Goal: Task Accomplishment & Management: Use online tool/utility

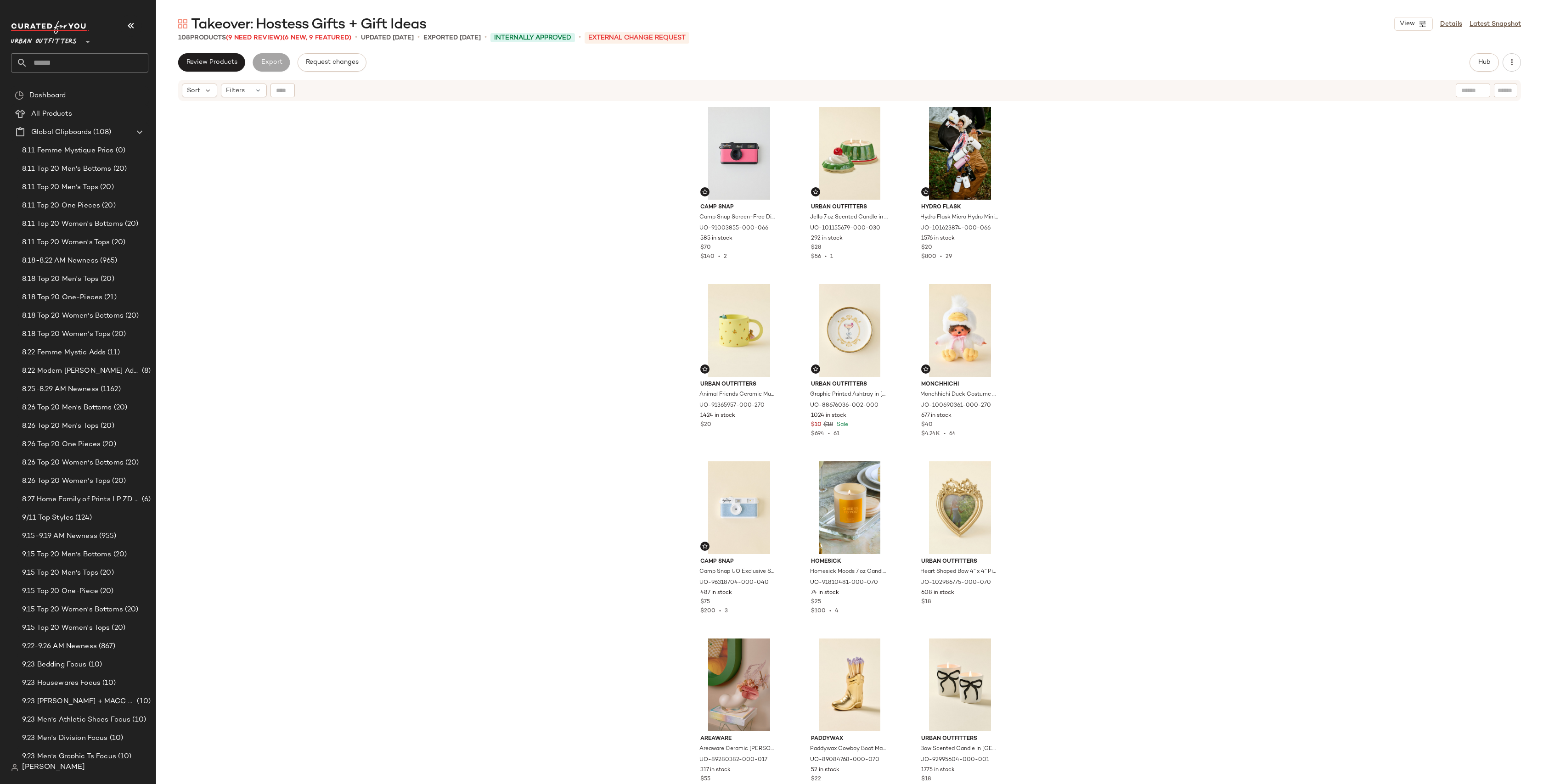
scroll to position [21, 0]
click at [65, 60] on input "text" at bounding box center [88, 63] width 121 height 19
type input "*******"
click at [88, 90] on div "Western PG" at bounding box center [80, 89] width 122 height 10
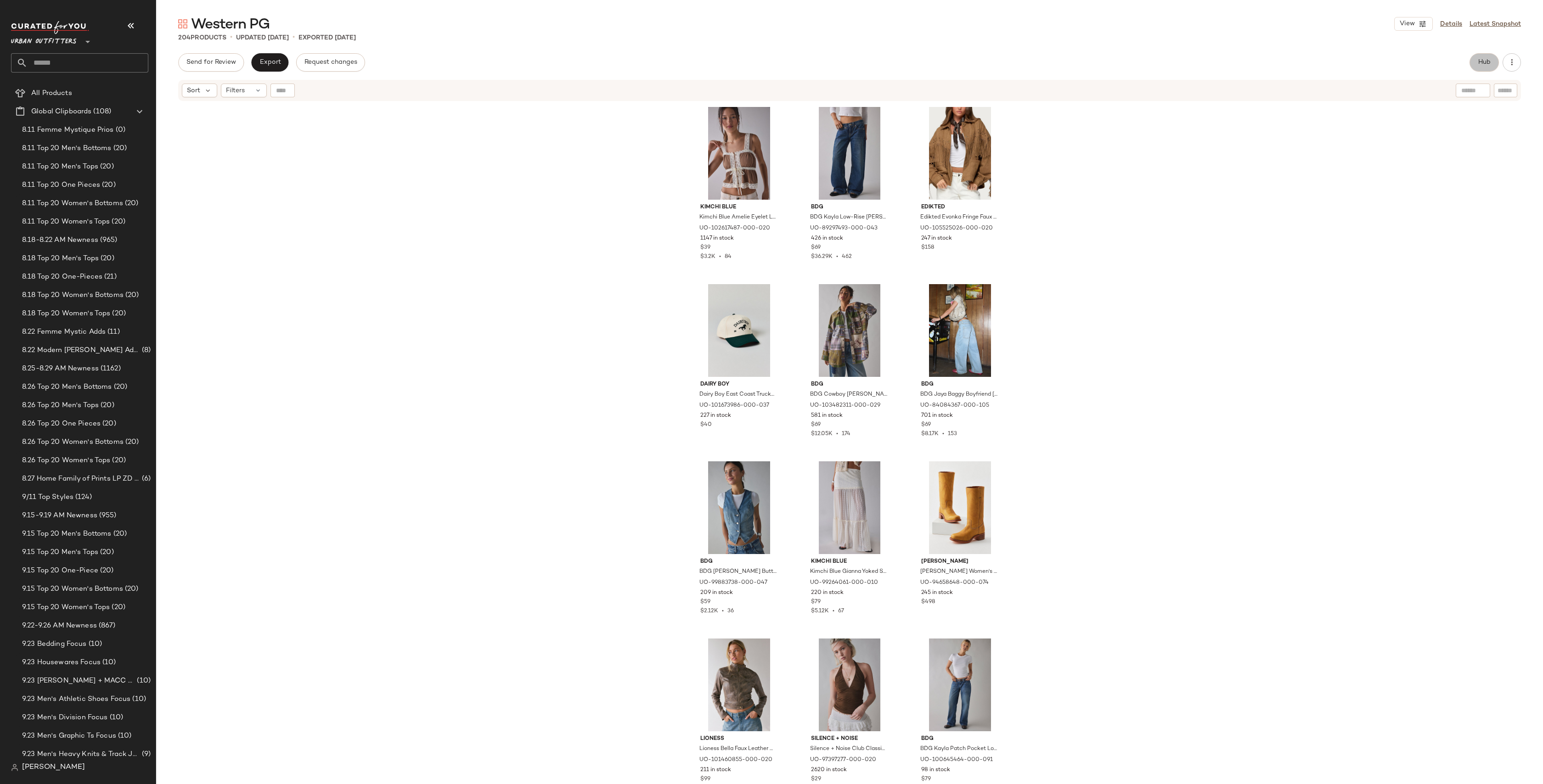
click at [1483, 61] on span "Hub" at bounding box center [1484, 63] width 13 height 7
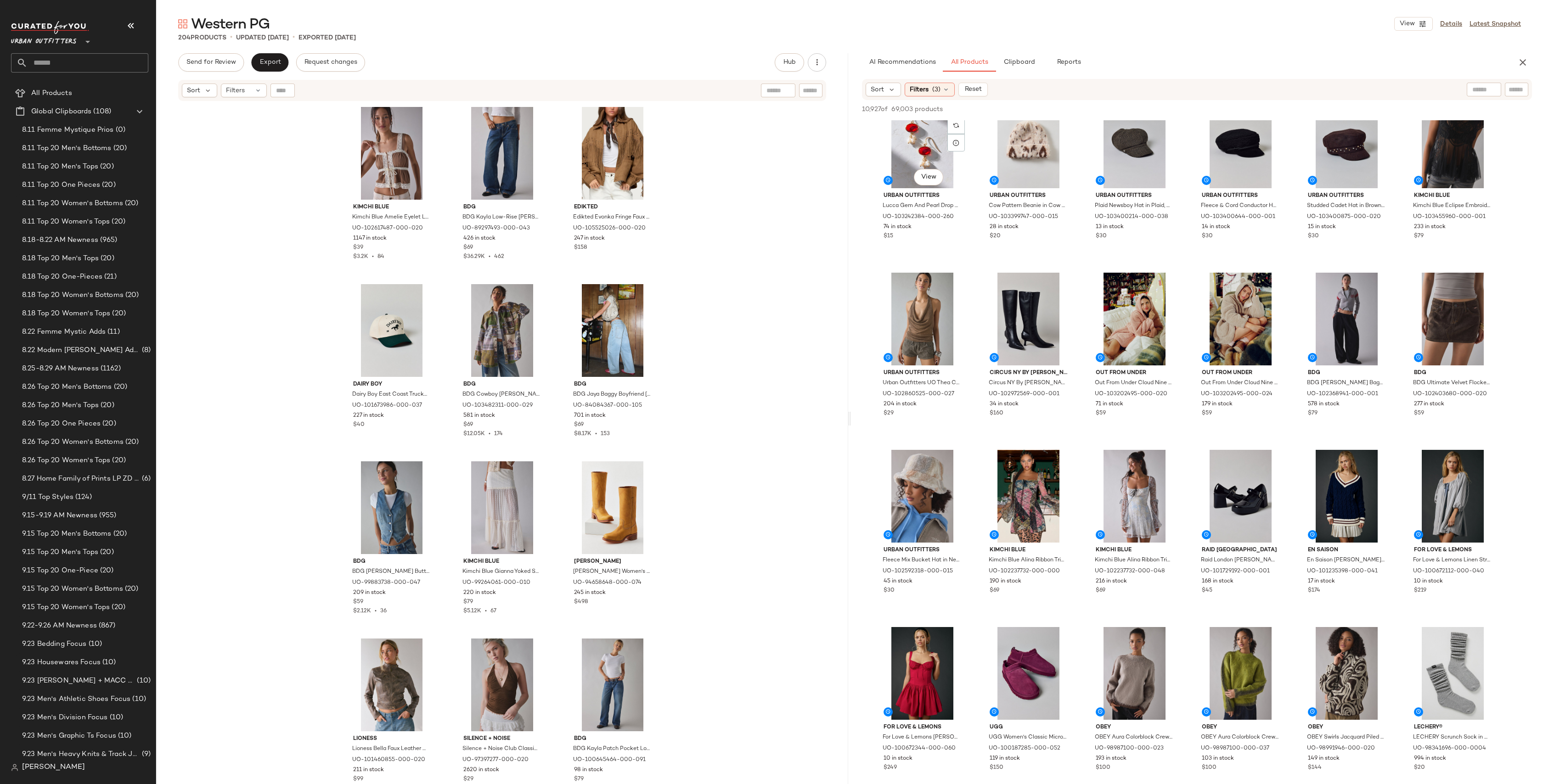
scroll to position [1269, 0]
click at [1493, 281] on div at bounding box center [1487, 284] width 18 height 18
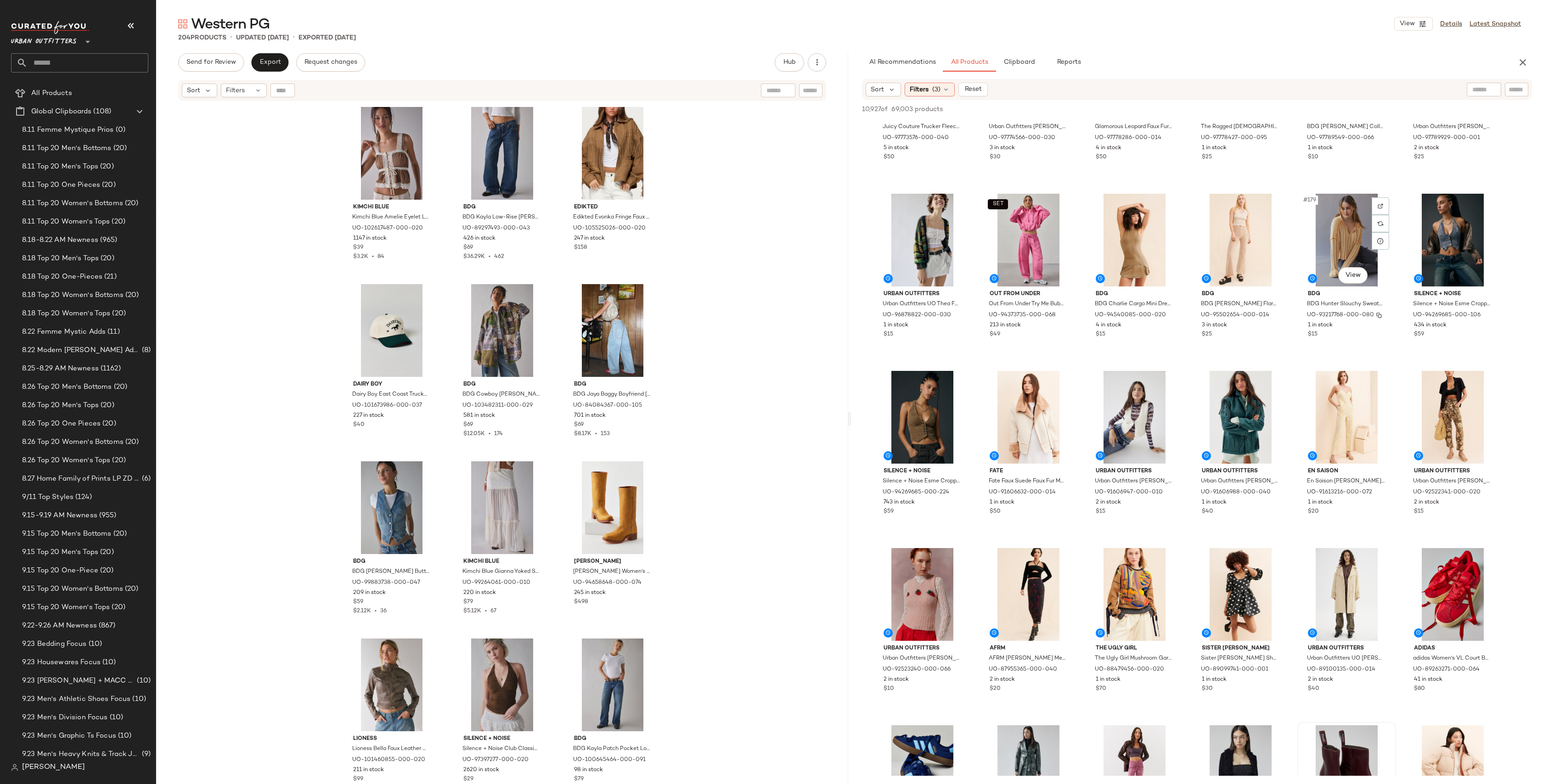
scroll to position [5051, 0]
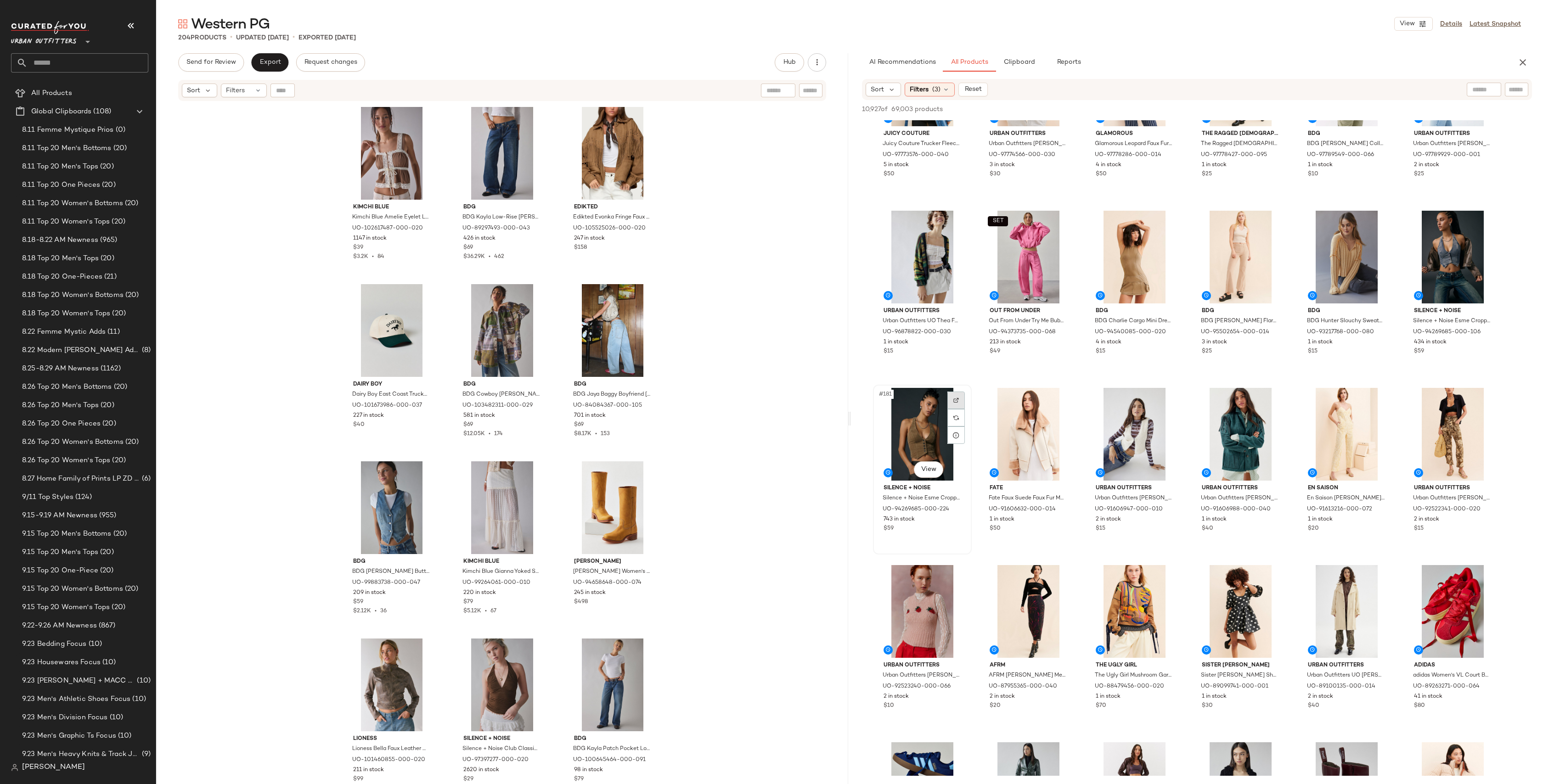
click at [959, 396] on div at bounding box center [956, 400] width 18 height 18
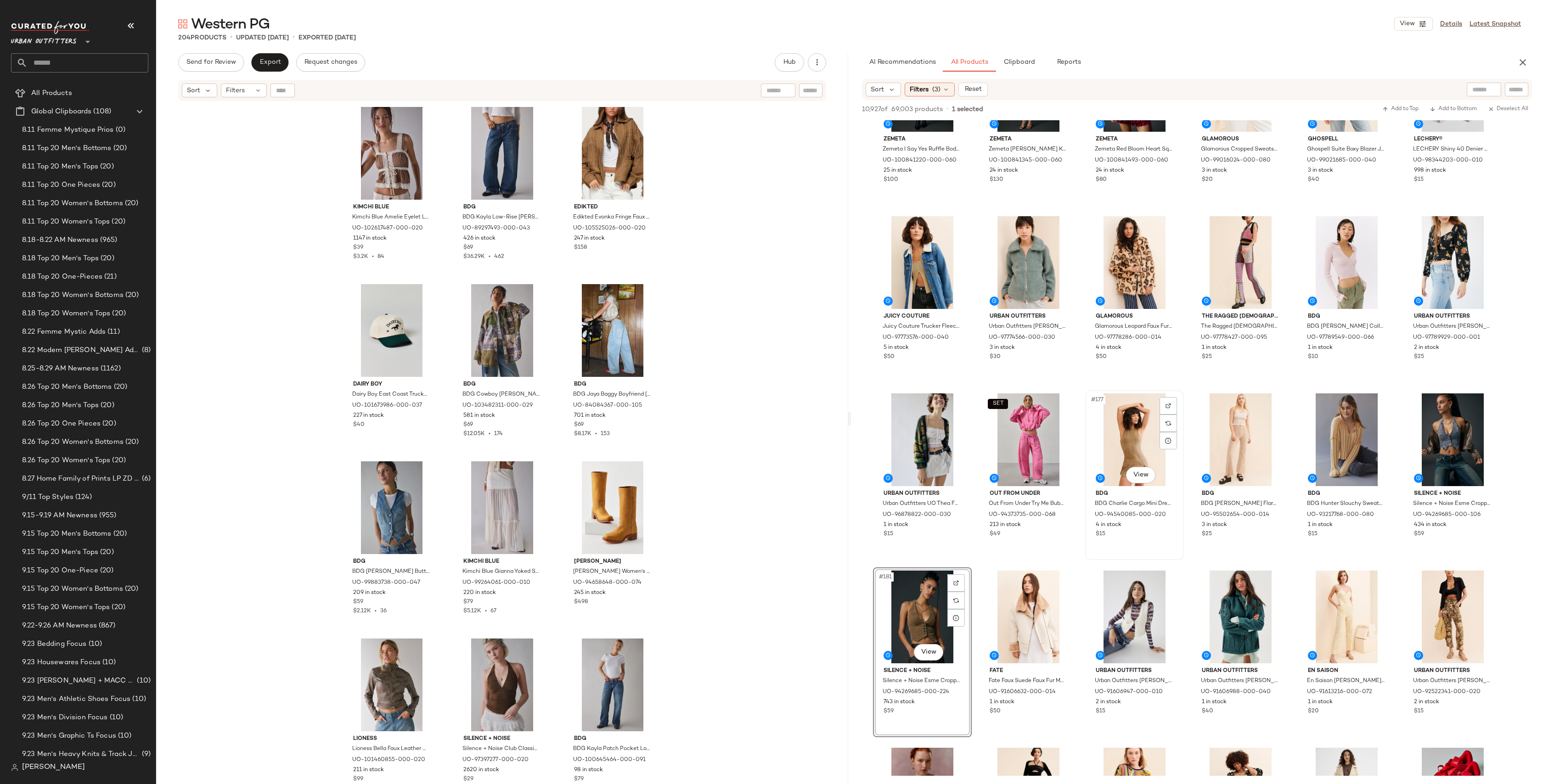
scroll to position [4838, 0]
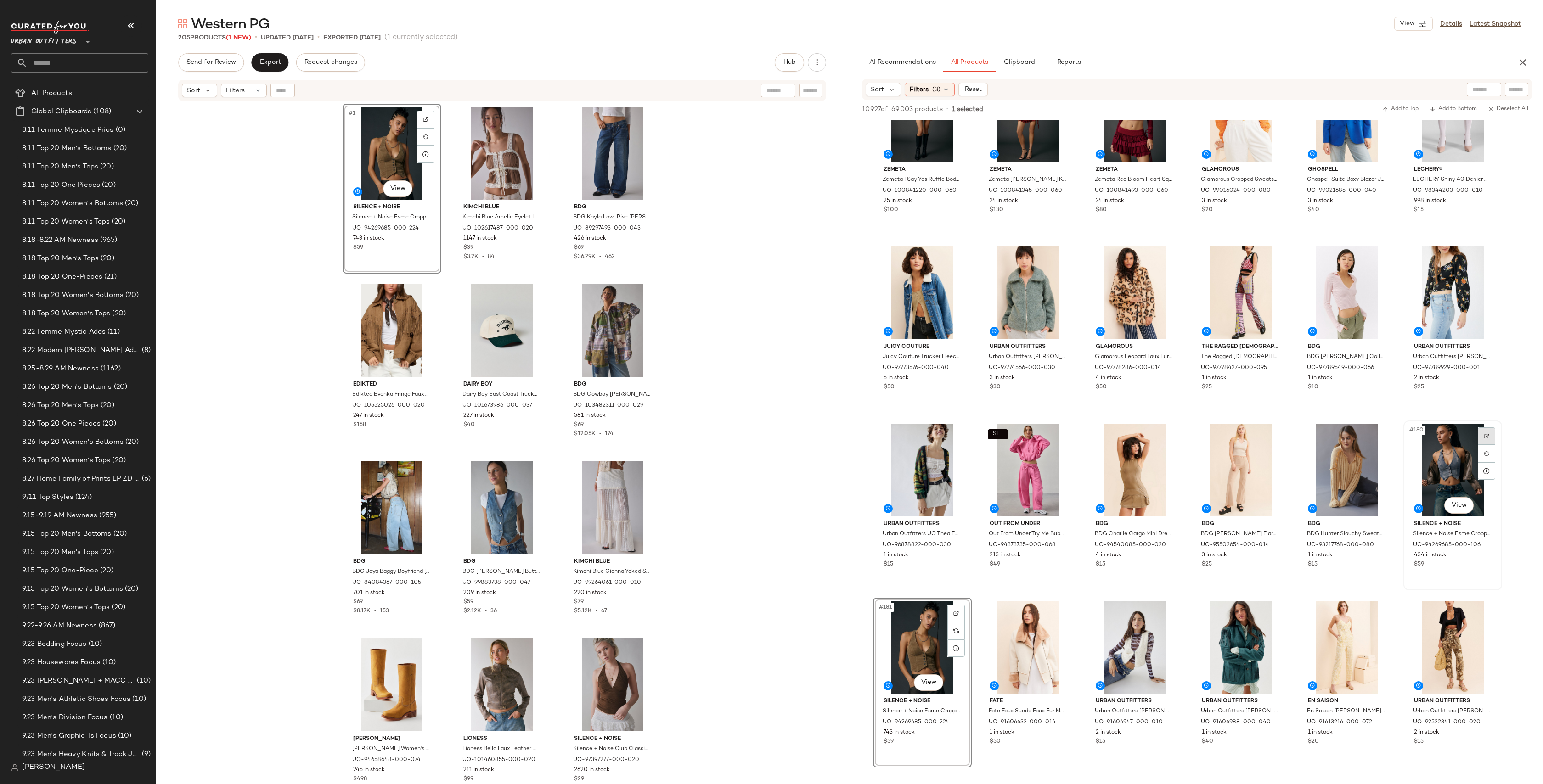
click at [1487, 438] on div at bounding box center [1487, 436] width 18 height 18
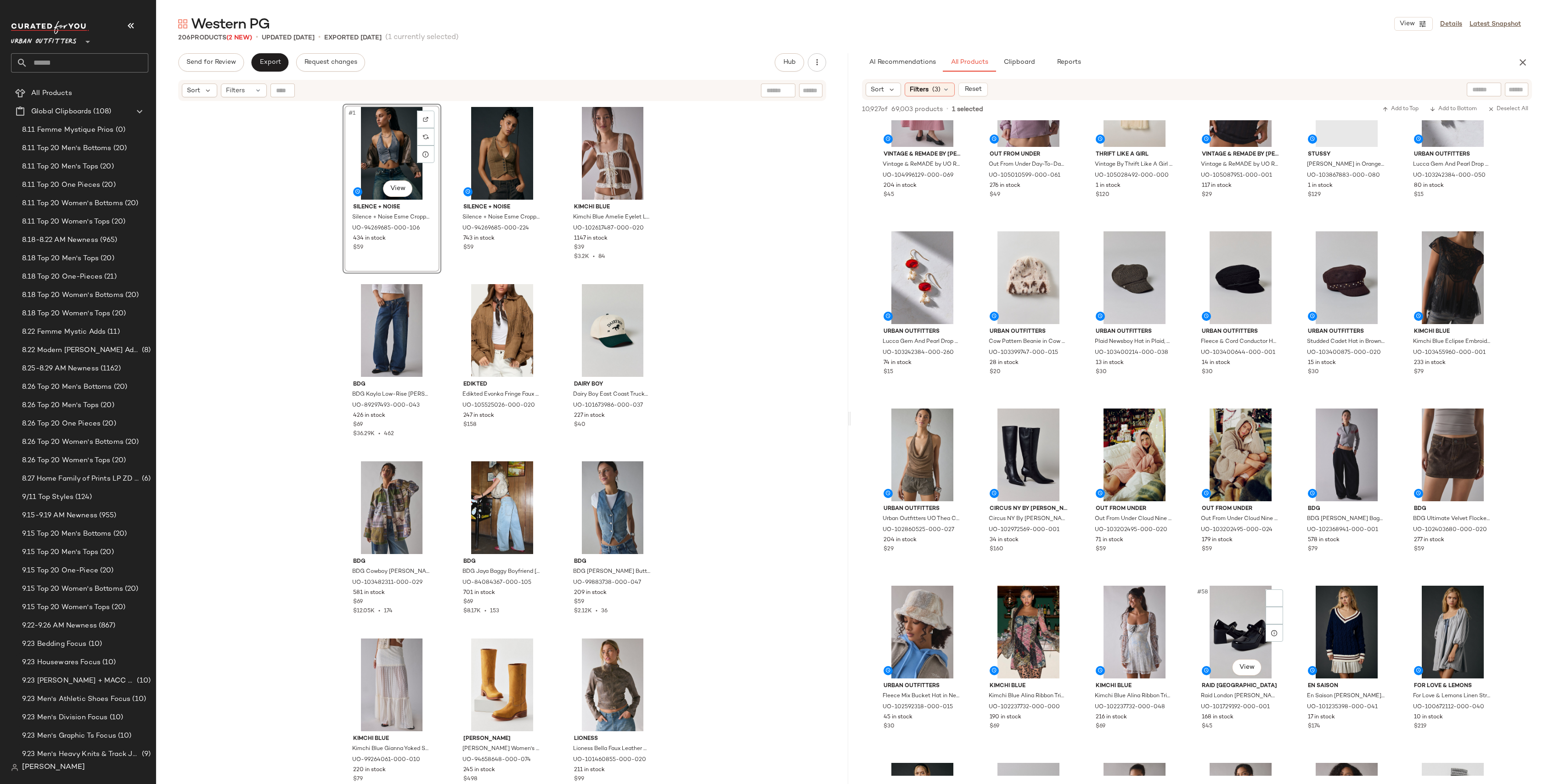
scroll to position [1343, 0]
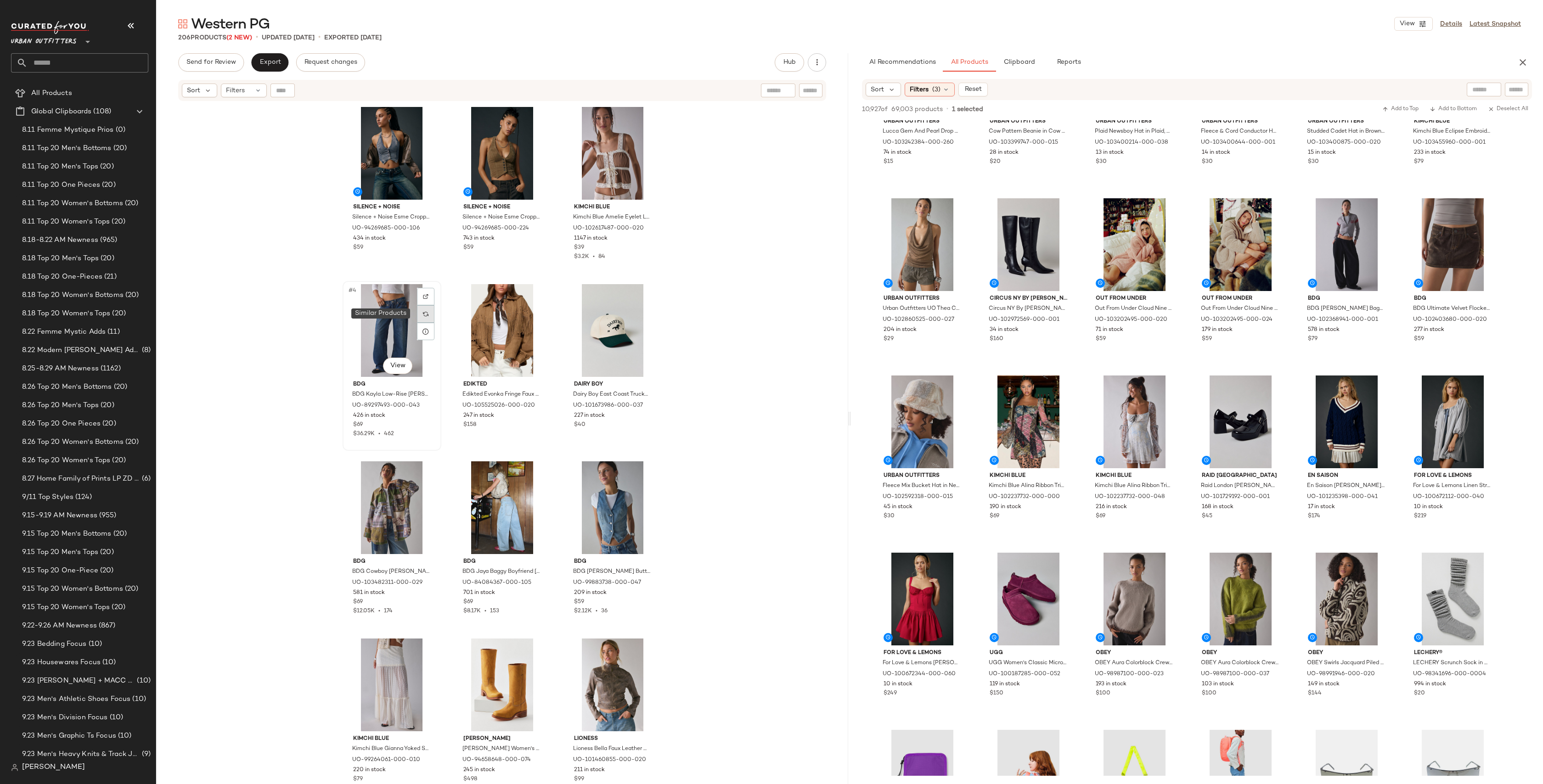
click at [425, 313] on img at bounding box center [425, 313] width 5 height 5
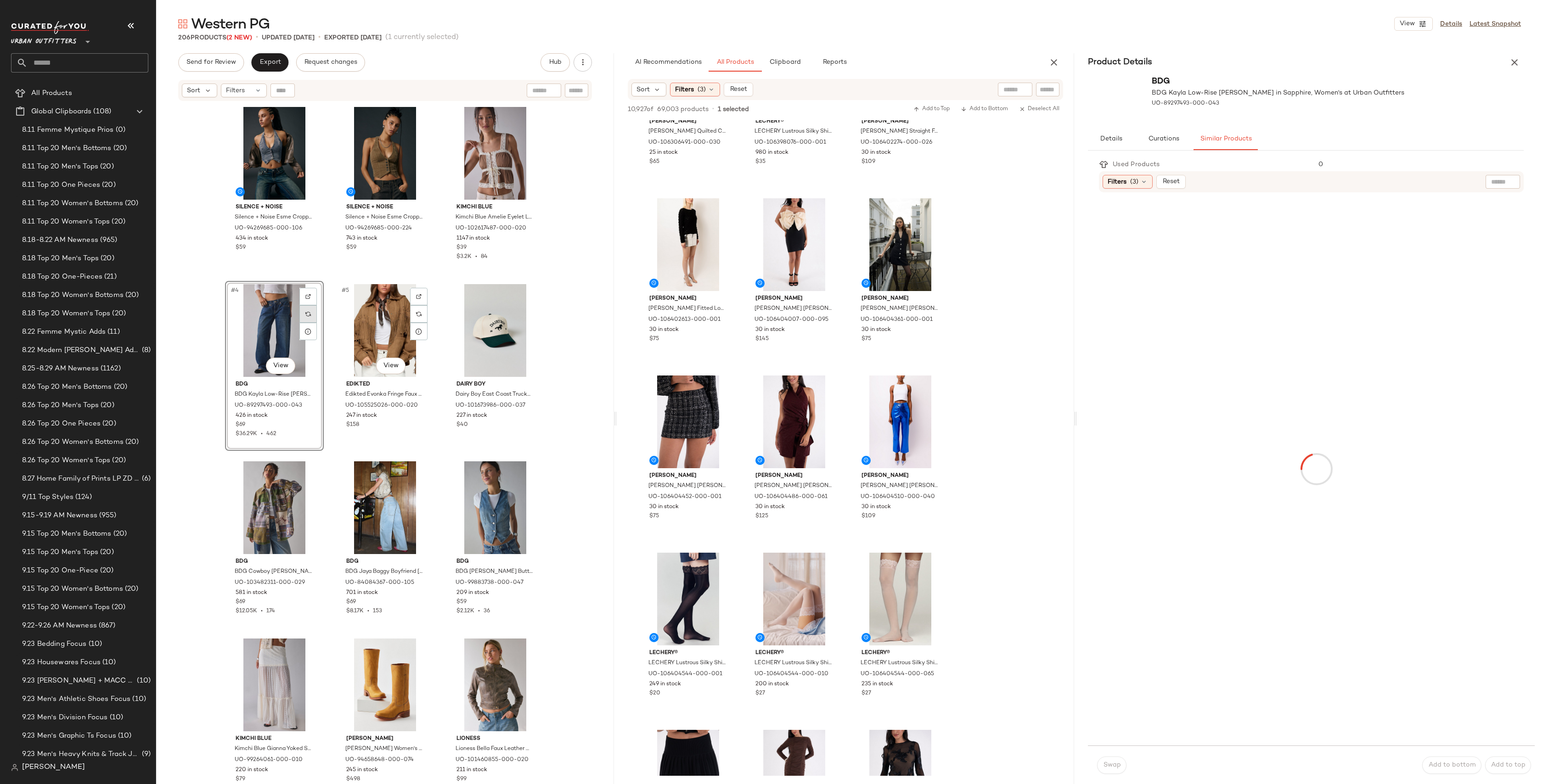
scroll to position [2583, 0]
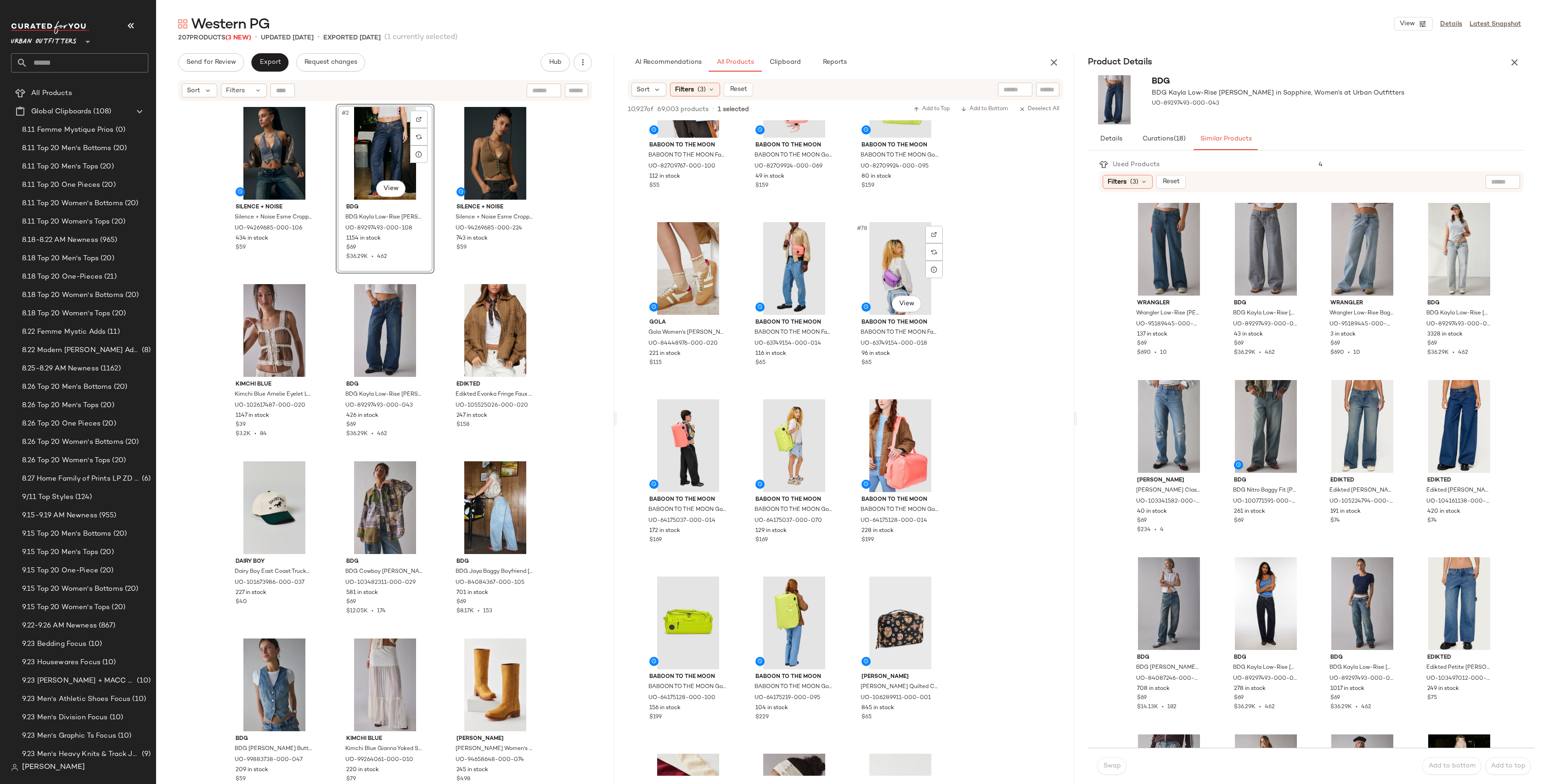
scroll to position [4337, 0]
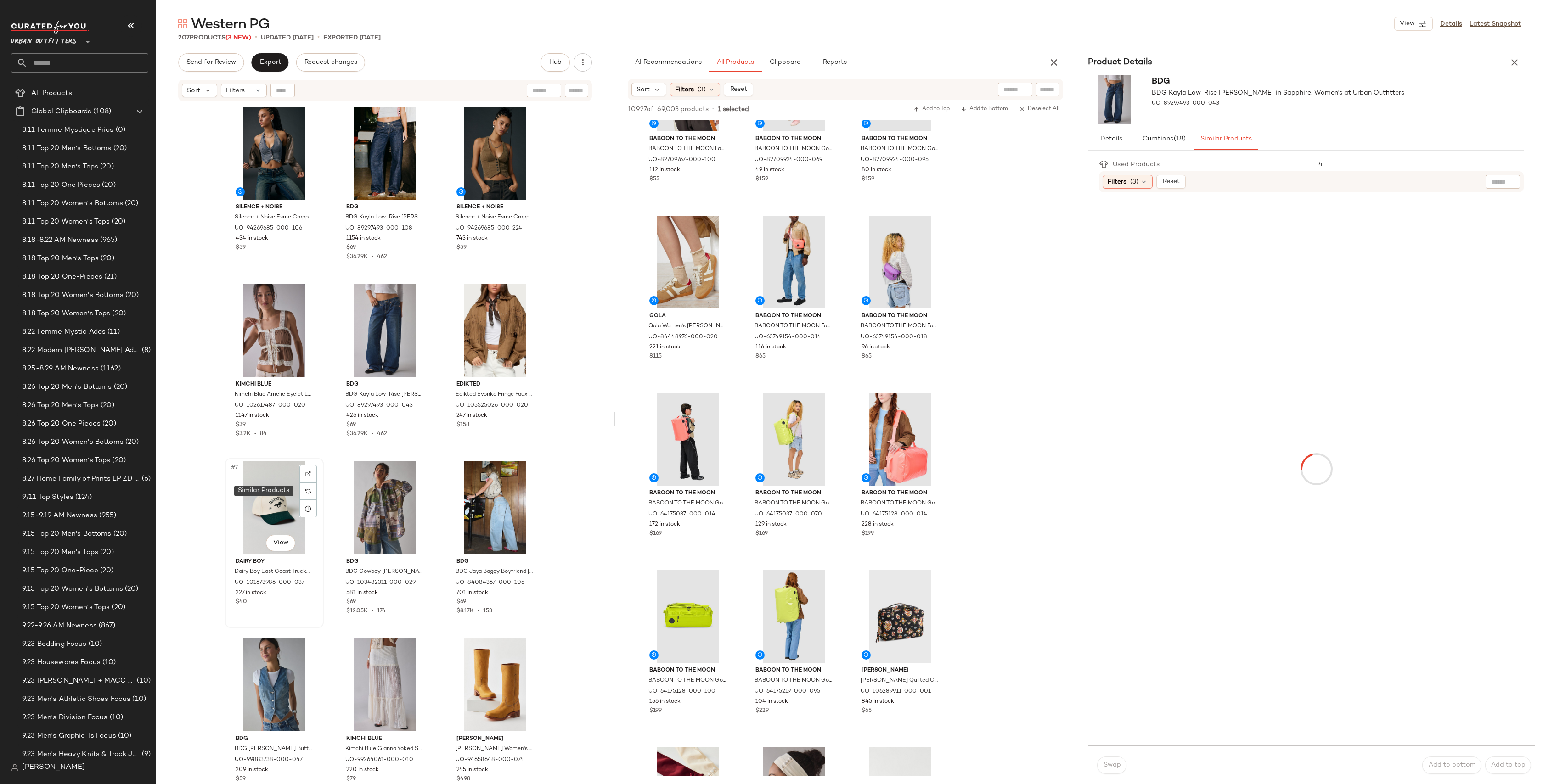
drag, startPoint x: 1455, startPoint y: 237, endPoint x: 316, endPoint y: 488, distance: 1166.3
click at [305, 489] on img at bounding box center [307, 491] width 5 height 5
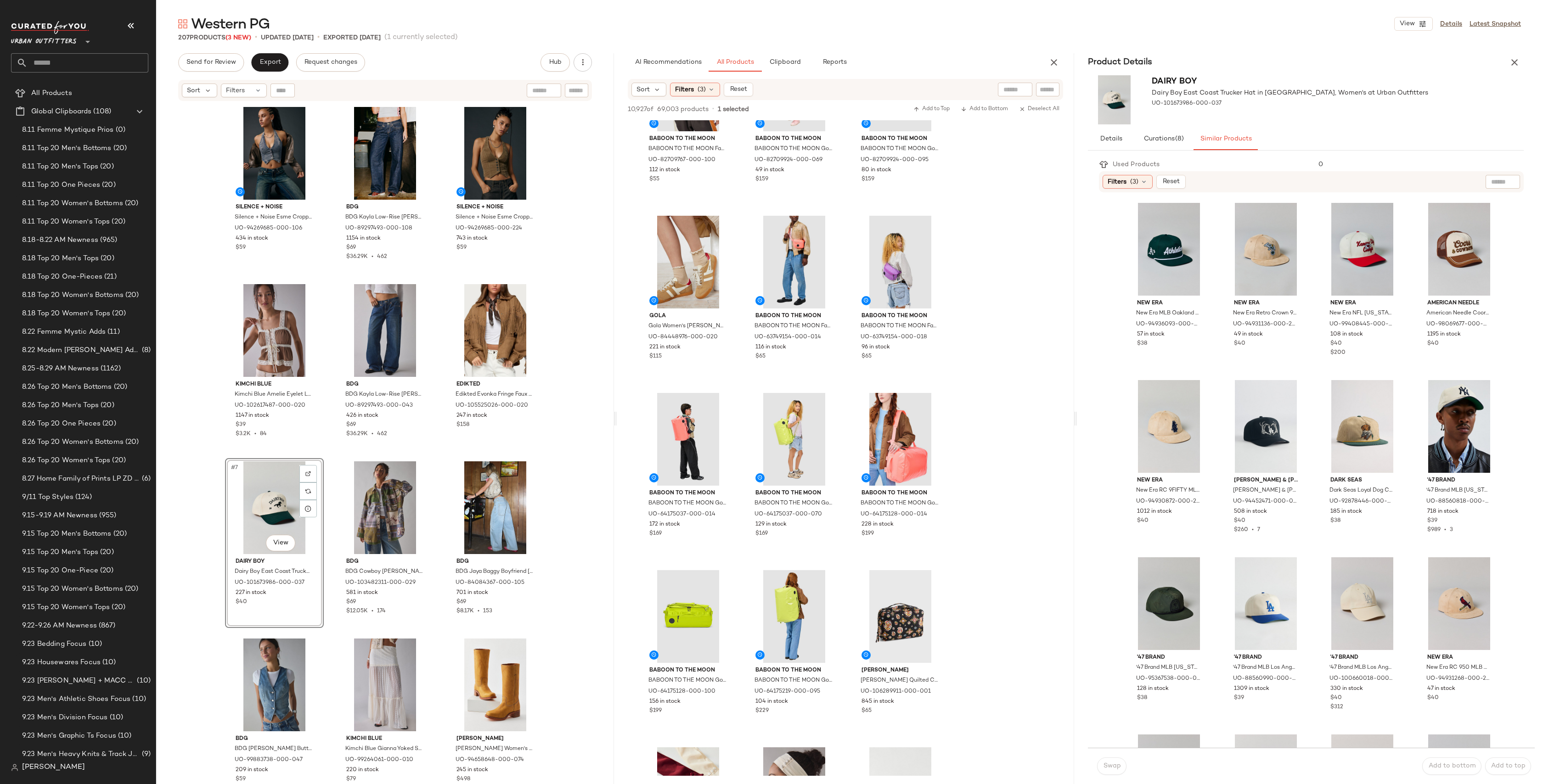
scroll to position [472, 0]
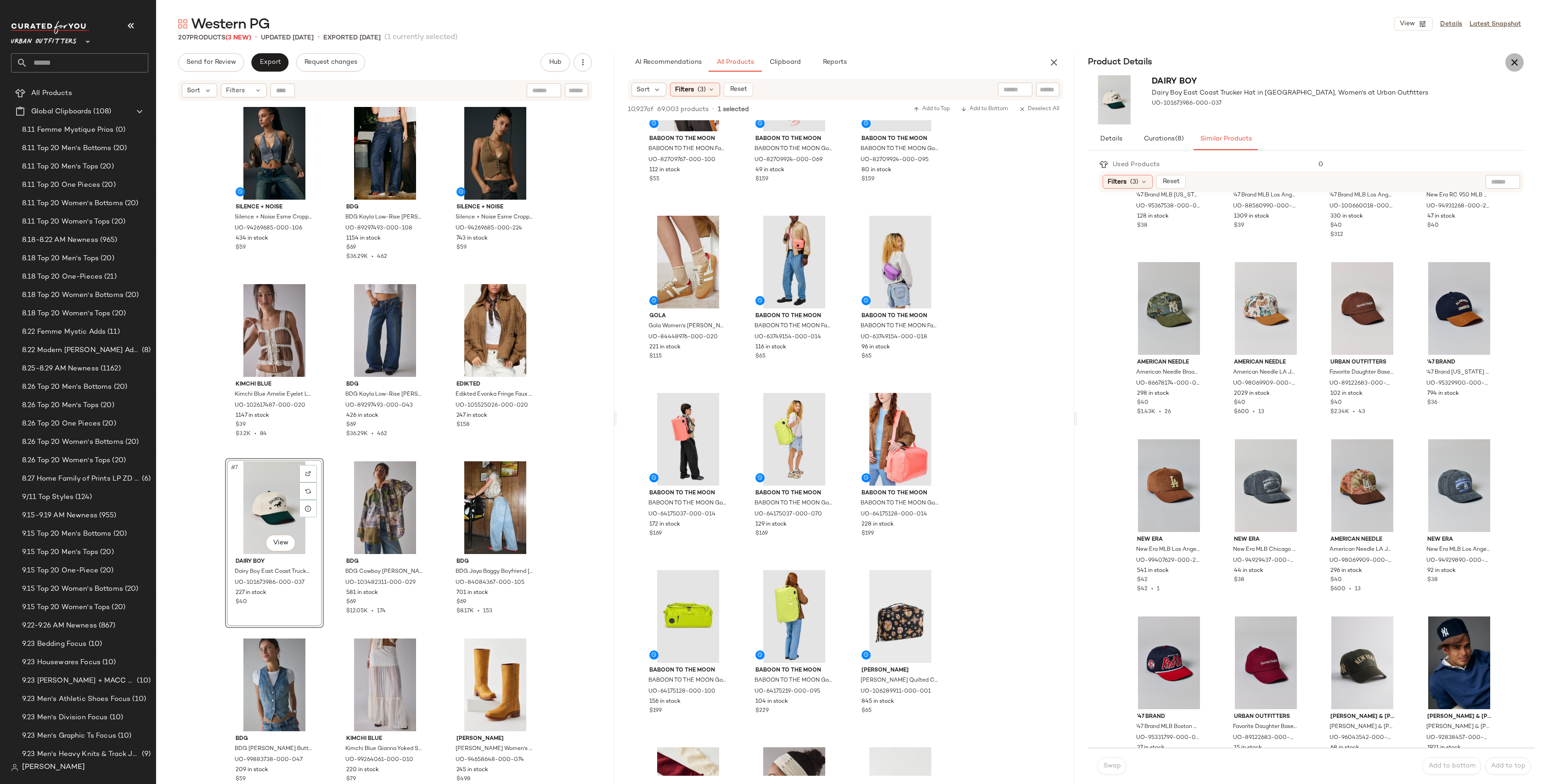
click at [1522, 61] on button "button" at bounding box center [1514, 62] width 18 height 18
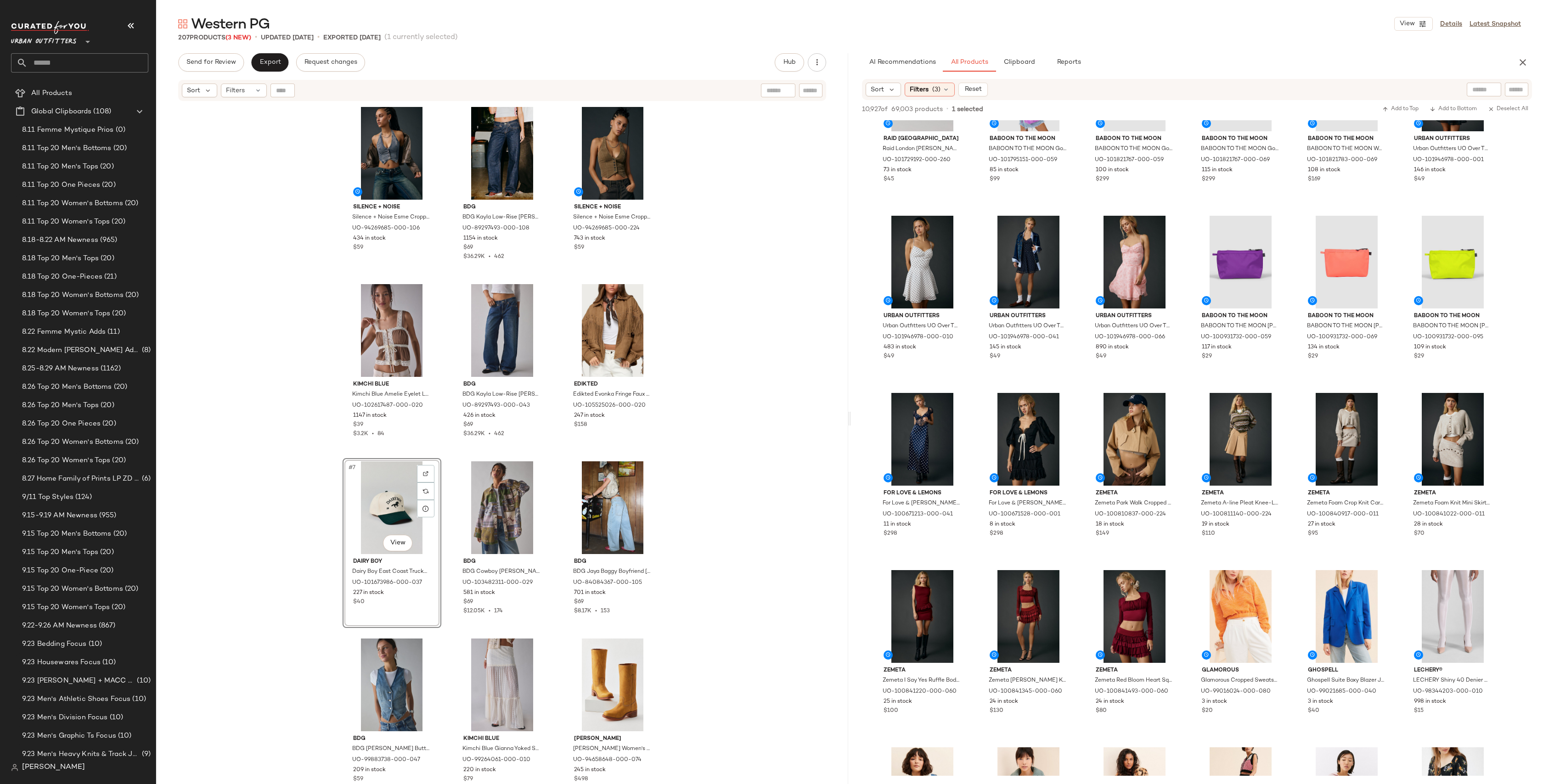
scroll to position [2211, 0]
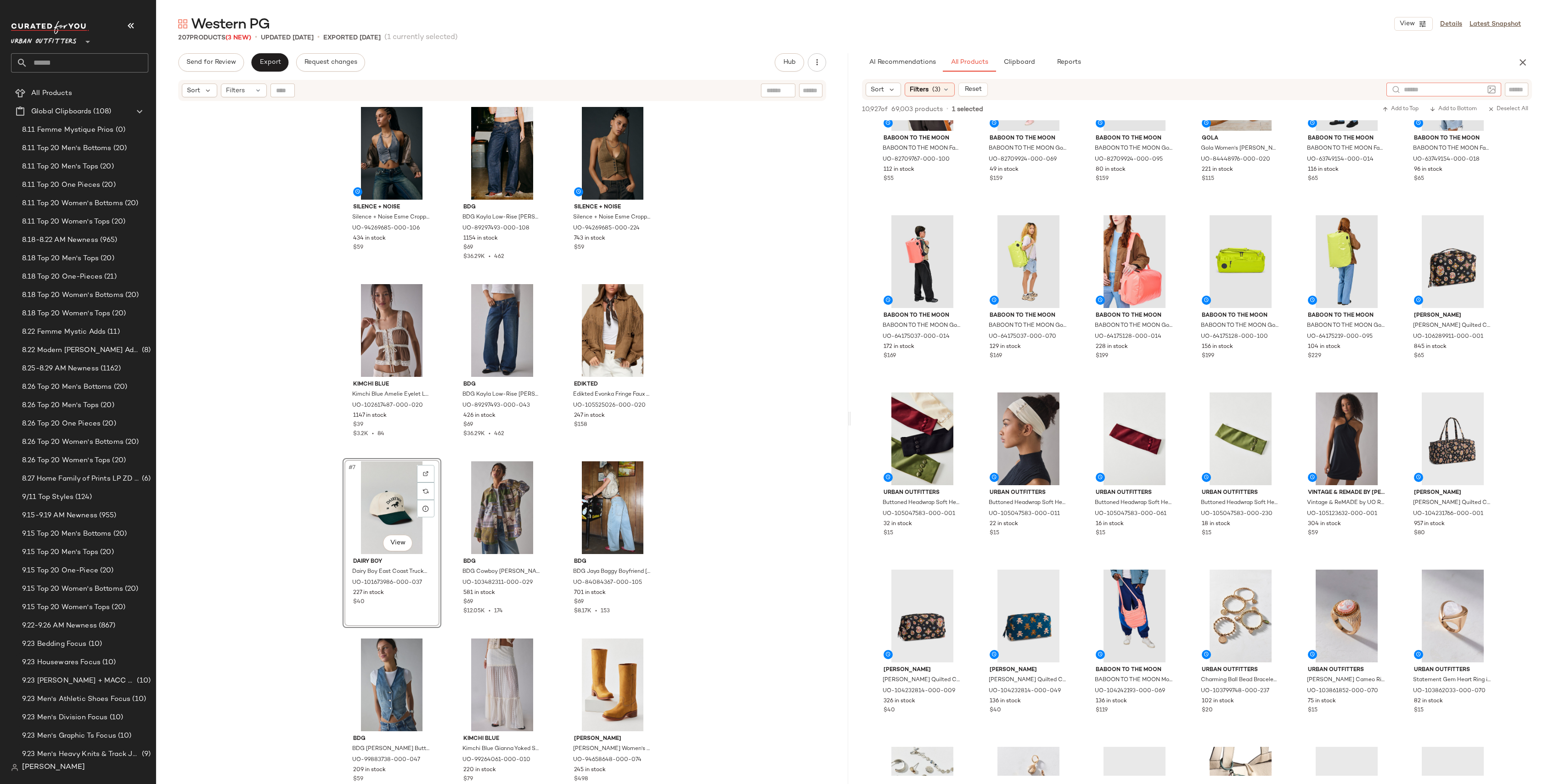
click at [1483, 96] on div at bounding box center [1443, 89] width 80 height 14
click at [1484, 91] on div at bounding box center [1490, 89] width 12 height 14
type input "*******"
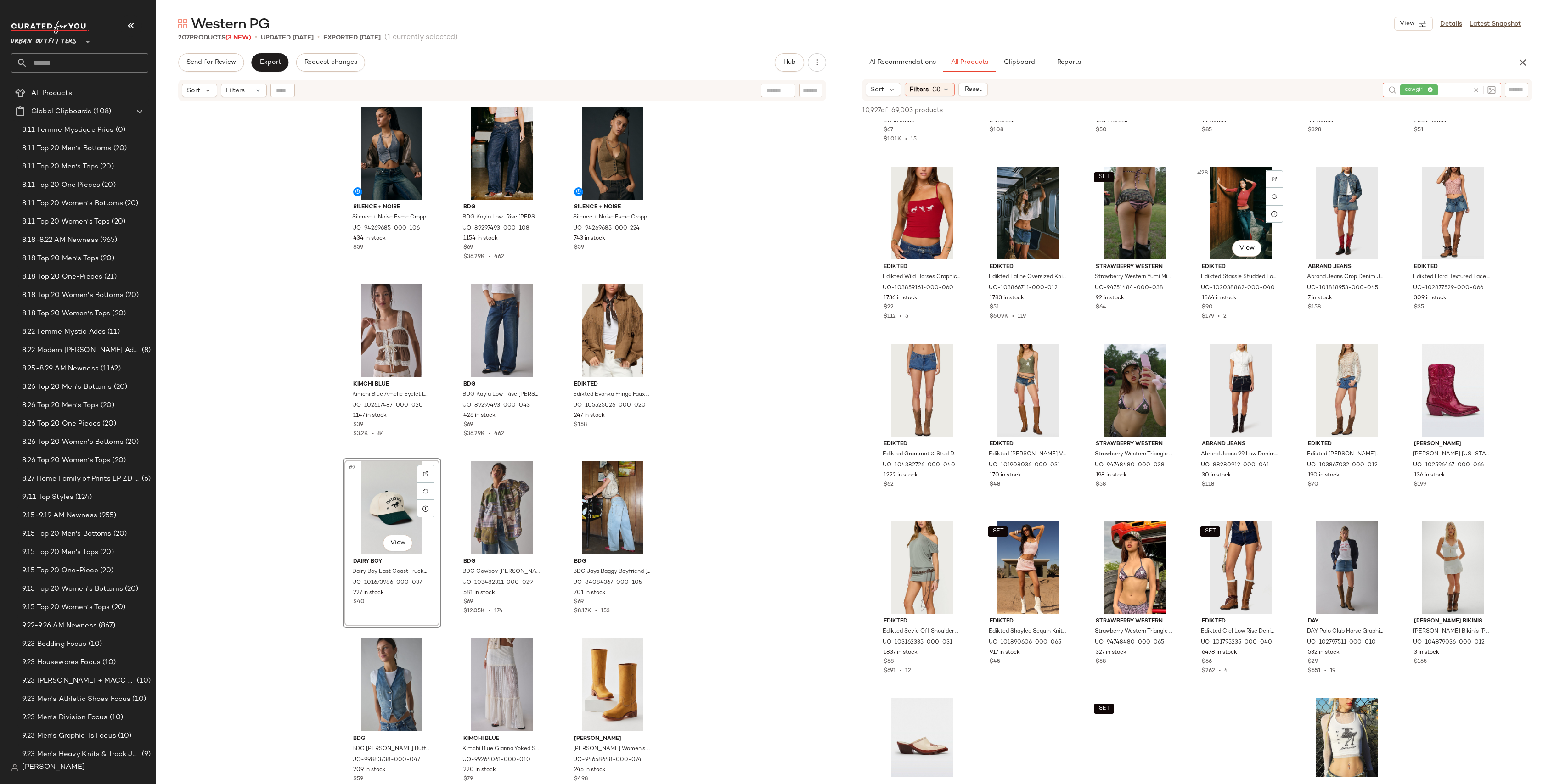
scroll to position [1065, 0]
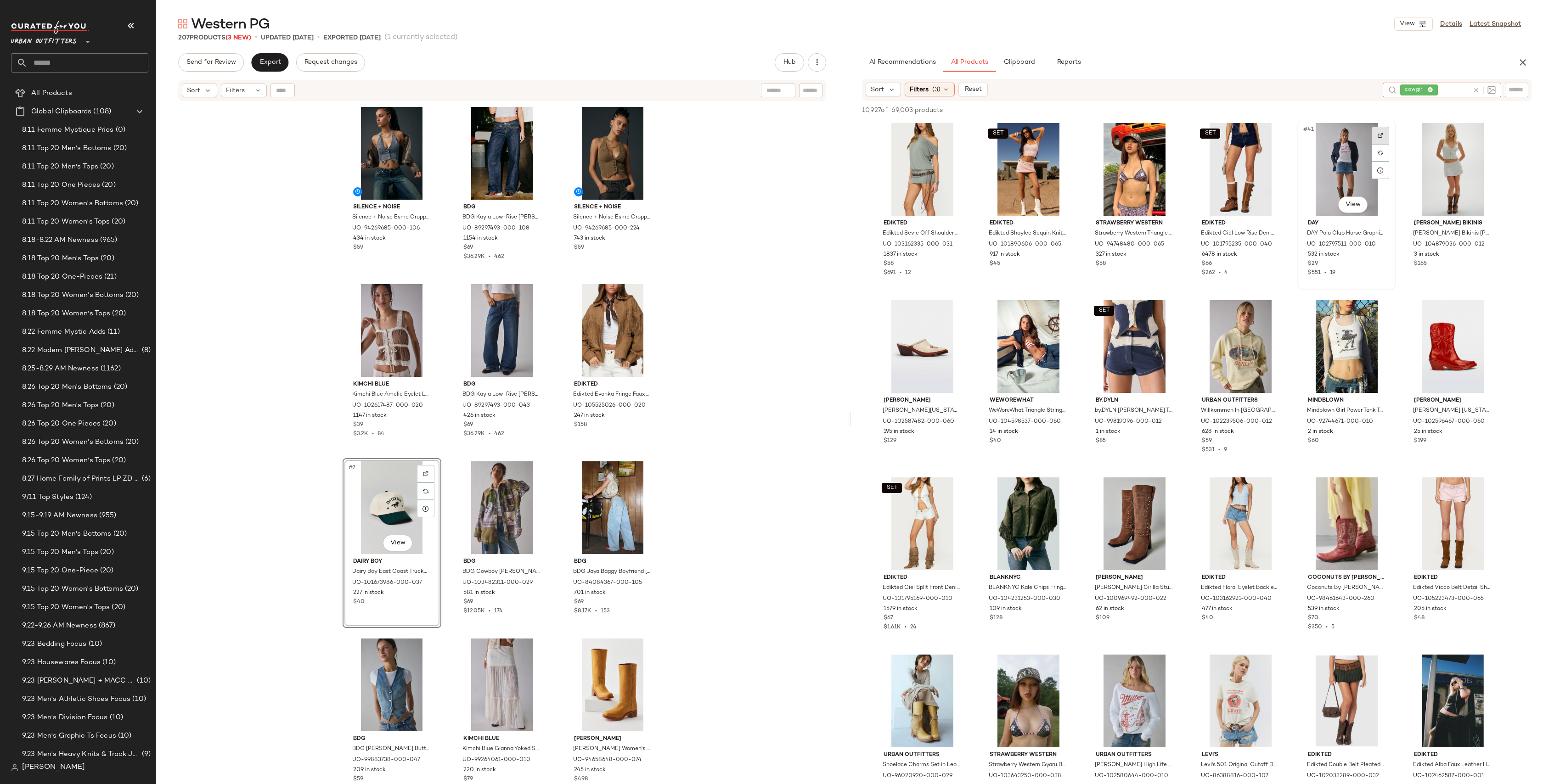
click at [1380, 136] on img at bounding box center [1380, 135] width 5 height 5
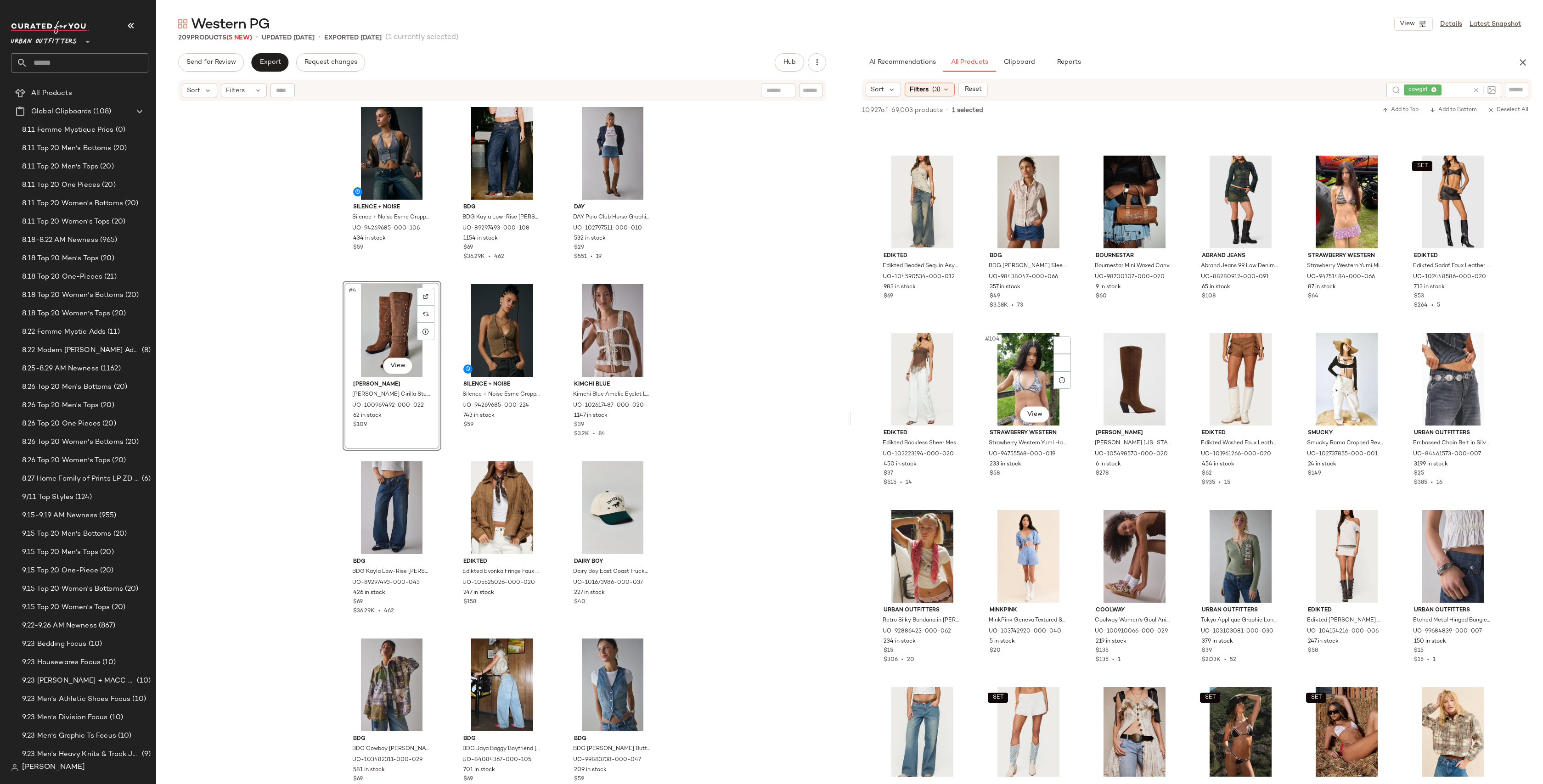
scroll to position [2951, 0]
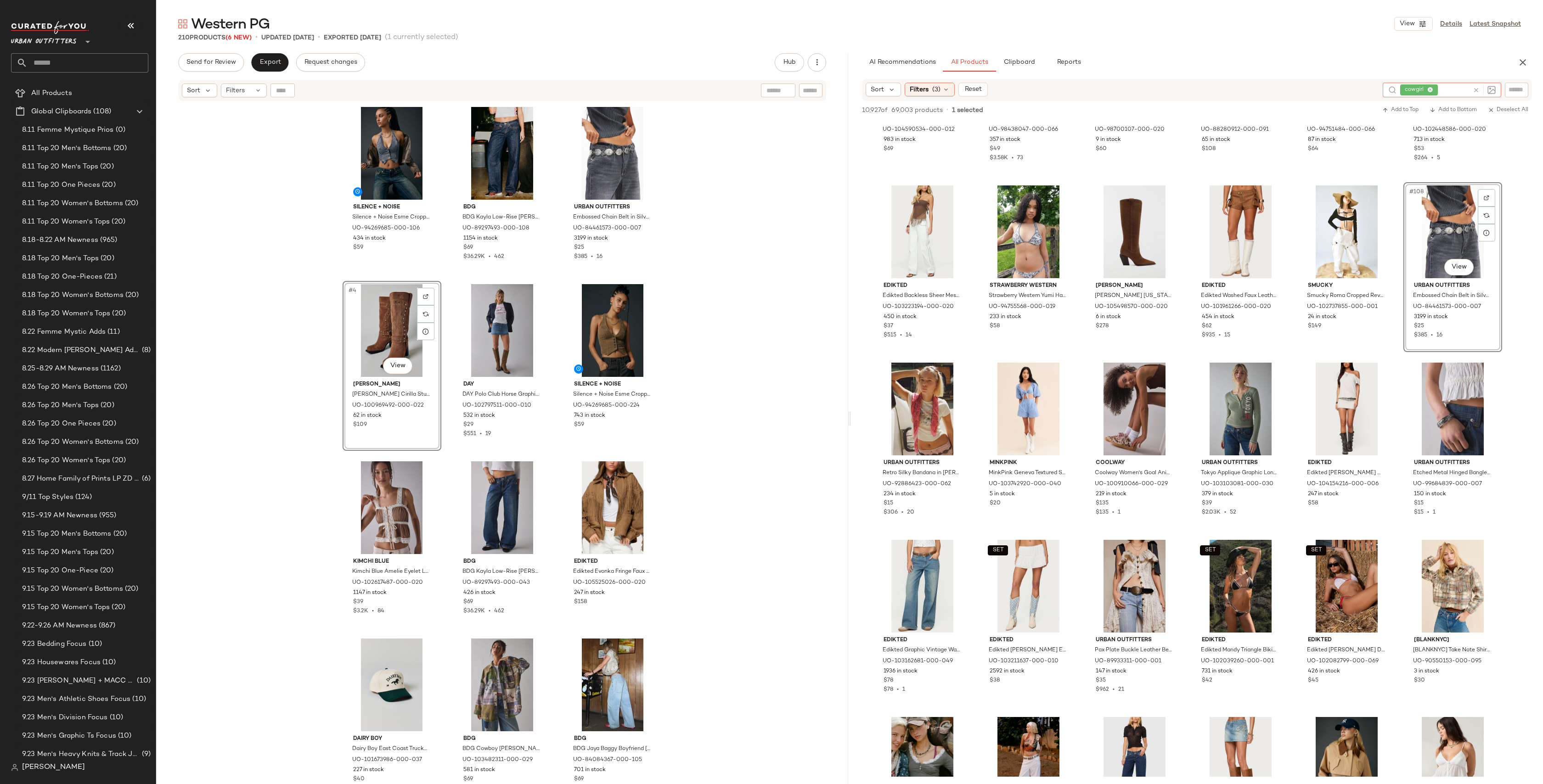
click at [1477, 89] on icon at bounding box center [1476, 90] width 7 height 7
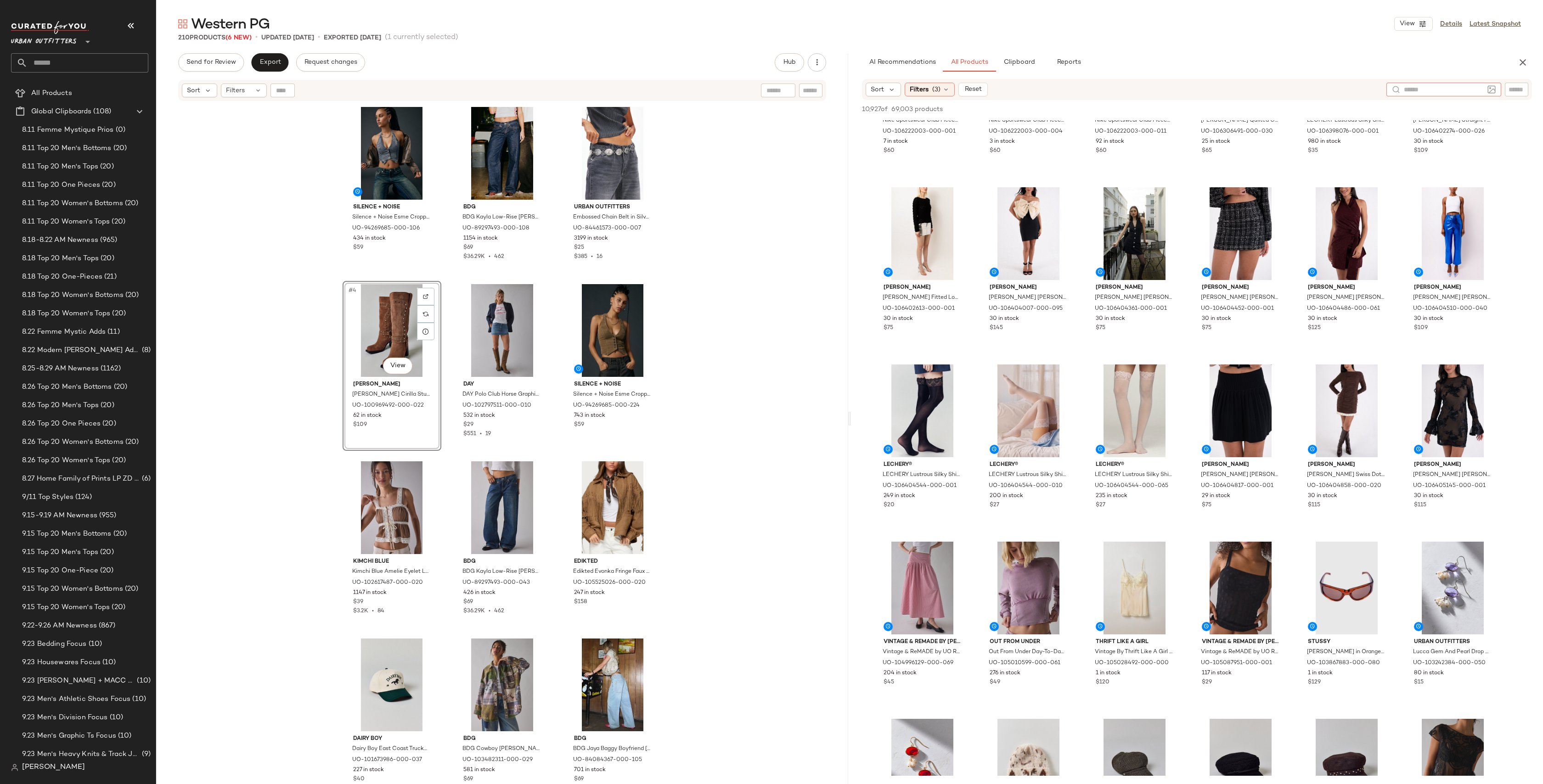
scroll to position [957, 0]
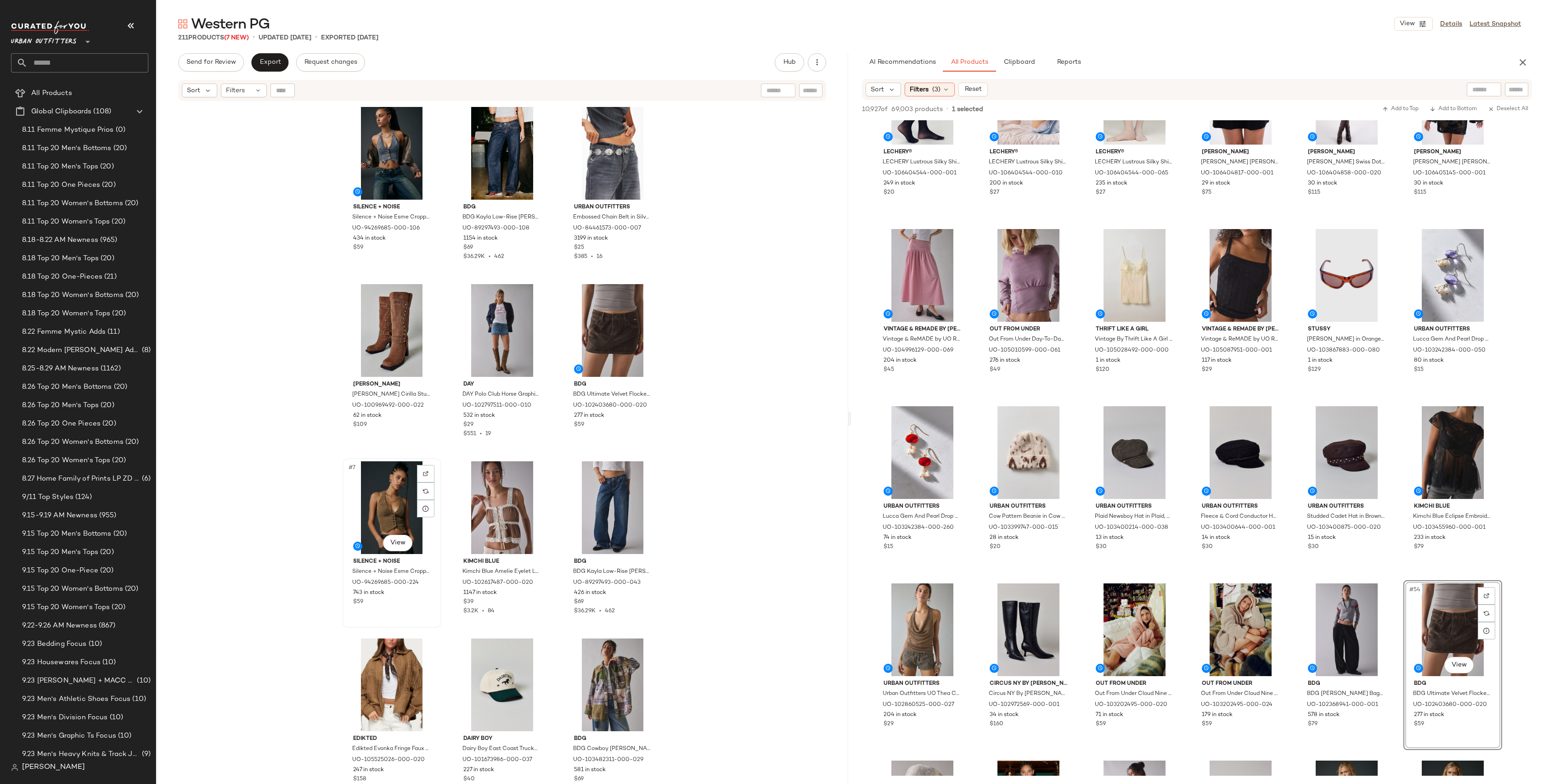
click at [378, 494] on div "#7 View" at bounding box center [391, 508] width 92 height 93
click at [391, 509] on div "#7 View" at bounding box center [391, 508] width 92 height 93
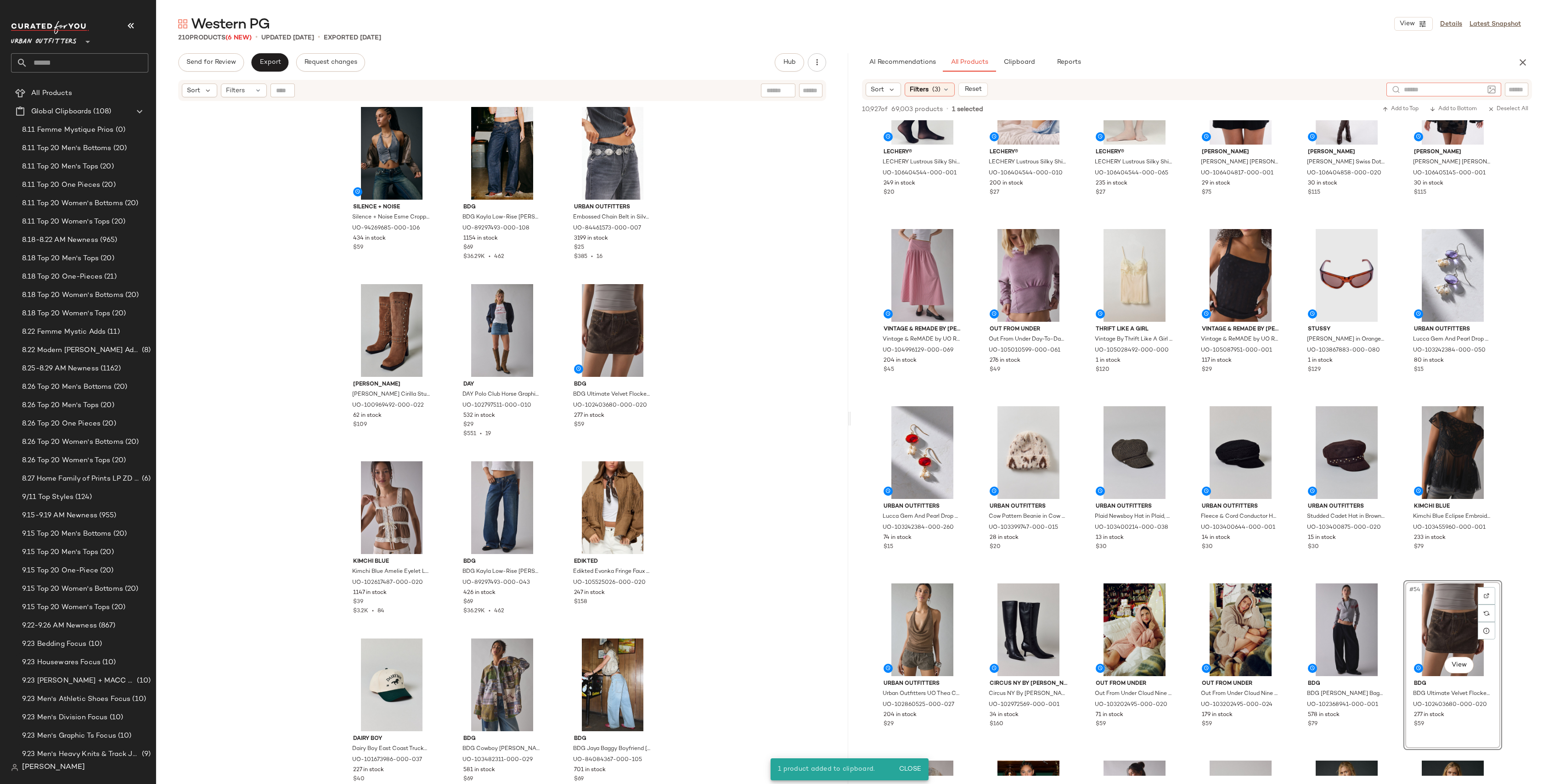
click at [1476, 85] on input "text" at bounding box center [1443, 89] width 80 height 10
type input "******"
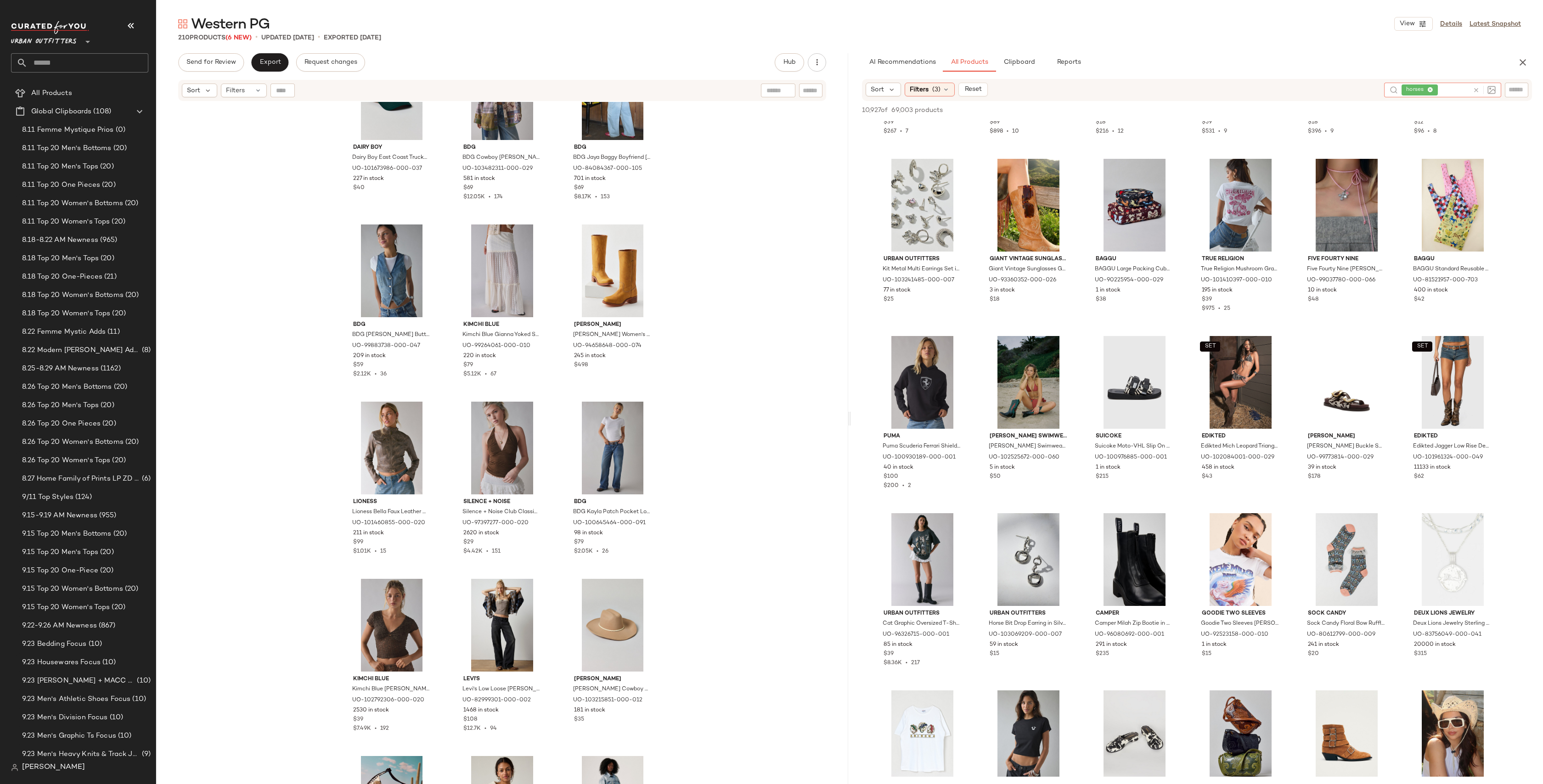
scroll to position [494, 0]
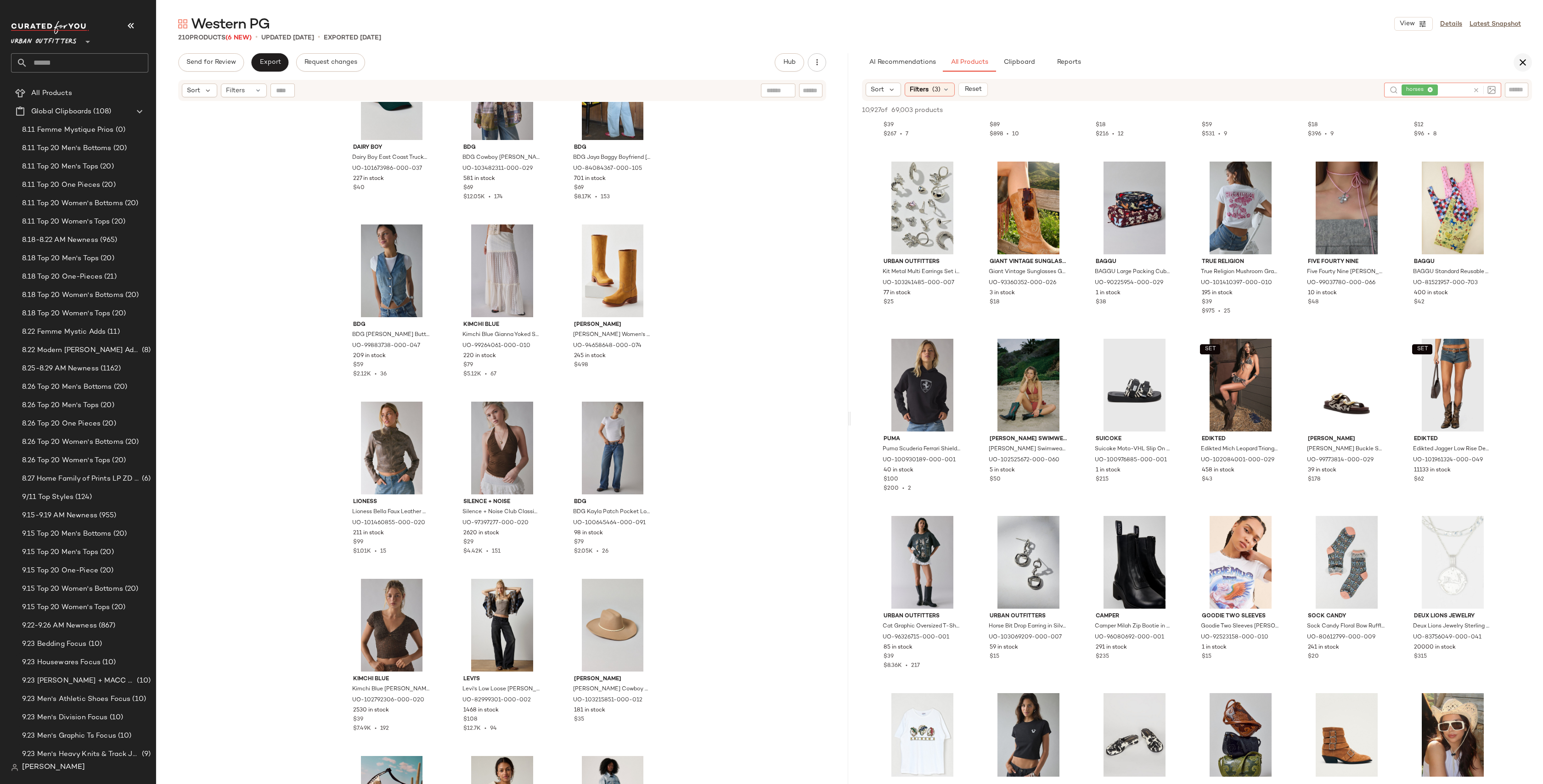
click at [1527, 57] on icon "button" at bounding box center [1522, 62] width 11 height 11
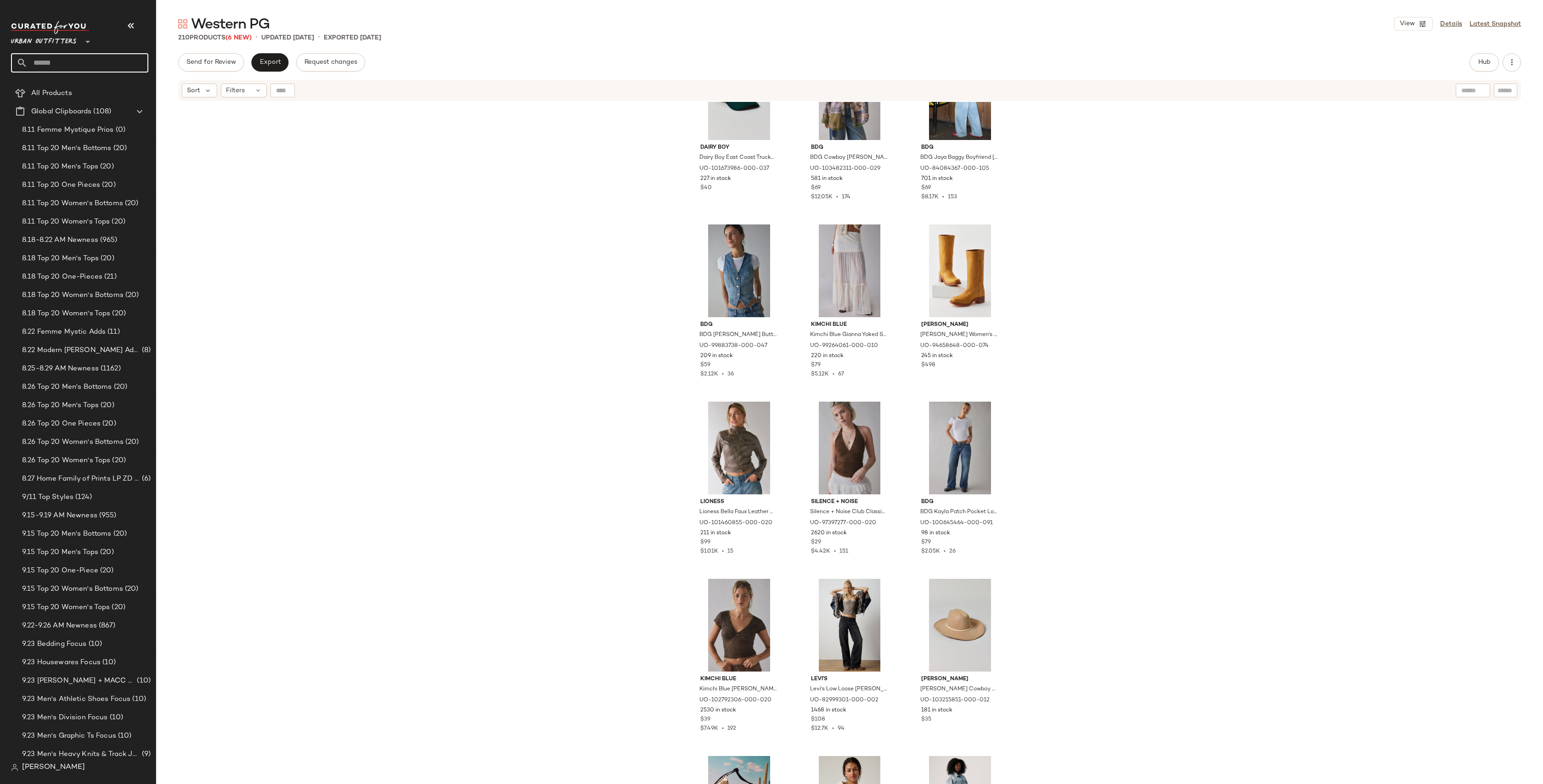
click at [74, 57] on input "text" at bounding box center [88, 63] width 121 height 19
type input "*******"
click at [80, 86] on span "+ Beach" at bounding box center [87, 89] width 27 height 10
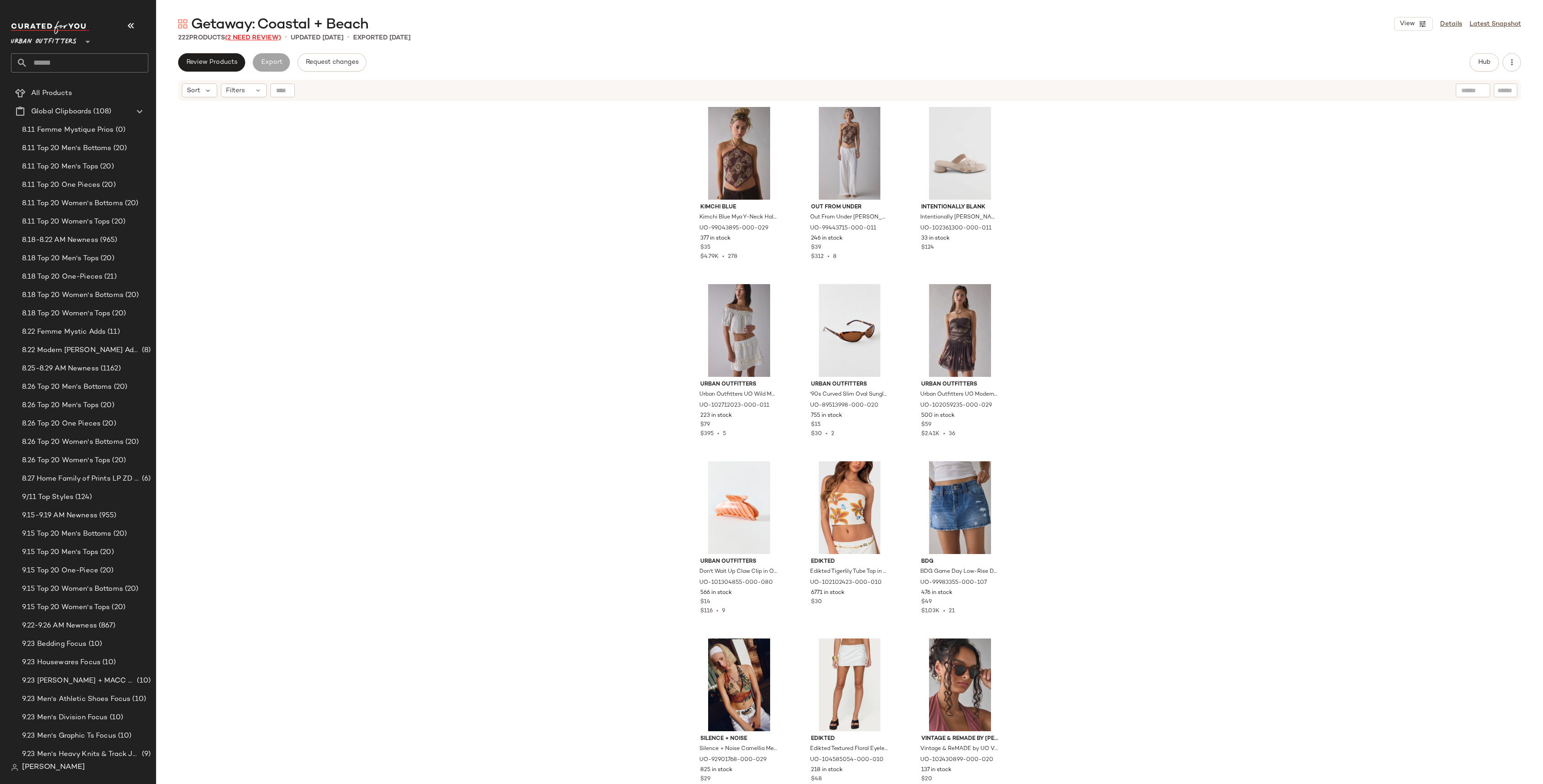
click at [266, 35] on span "(2 Need Review)" at bounding box center [253, 38] width 56 height 7
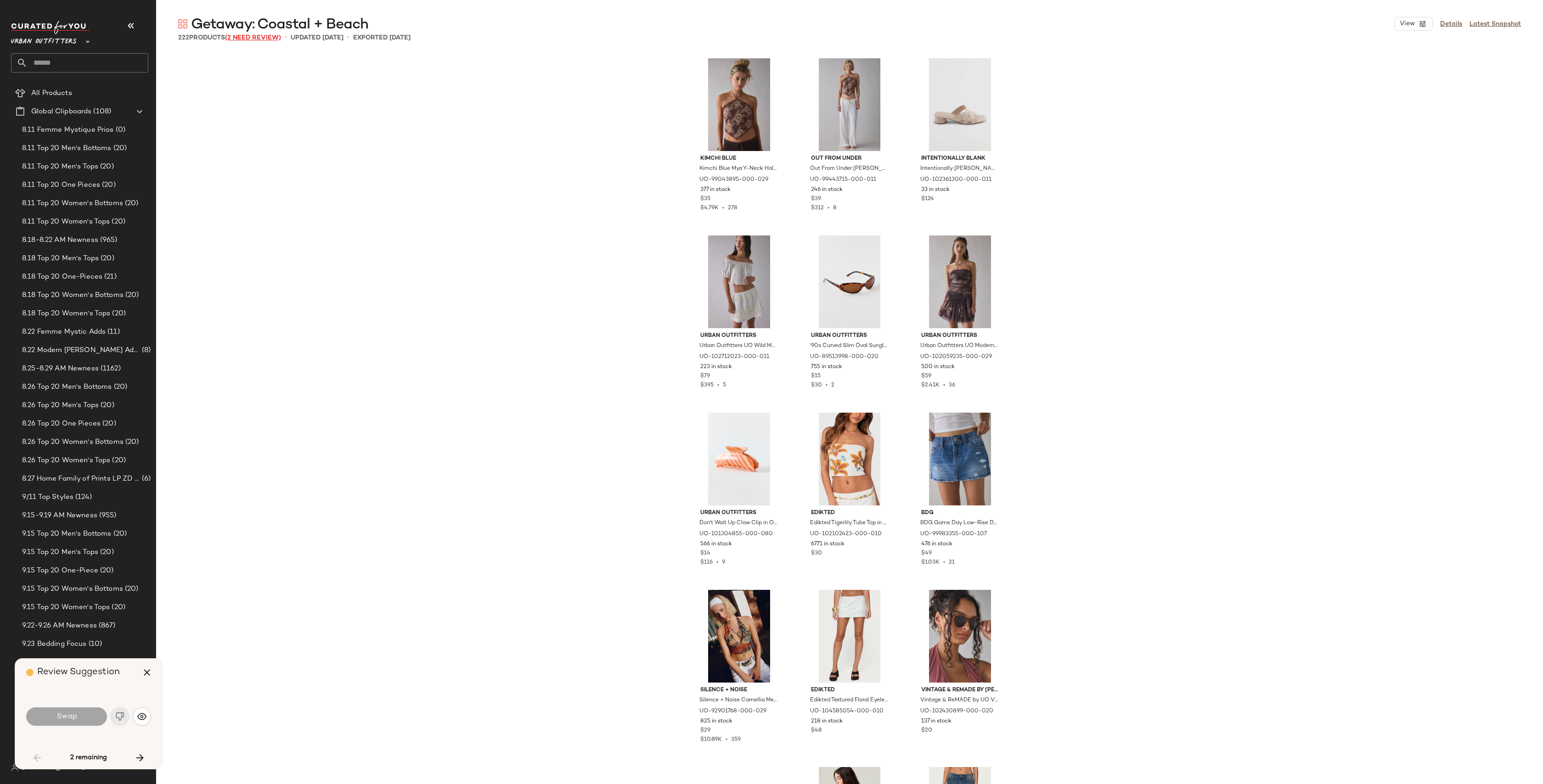
scroll to position [1771, 0]
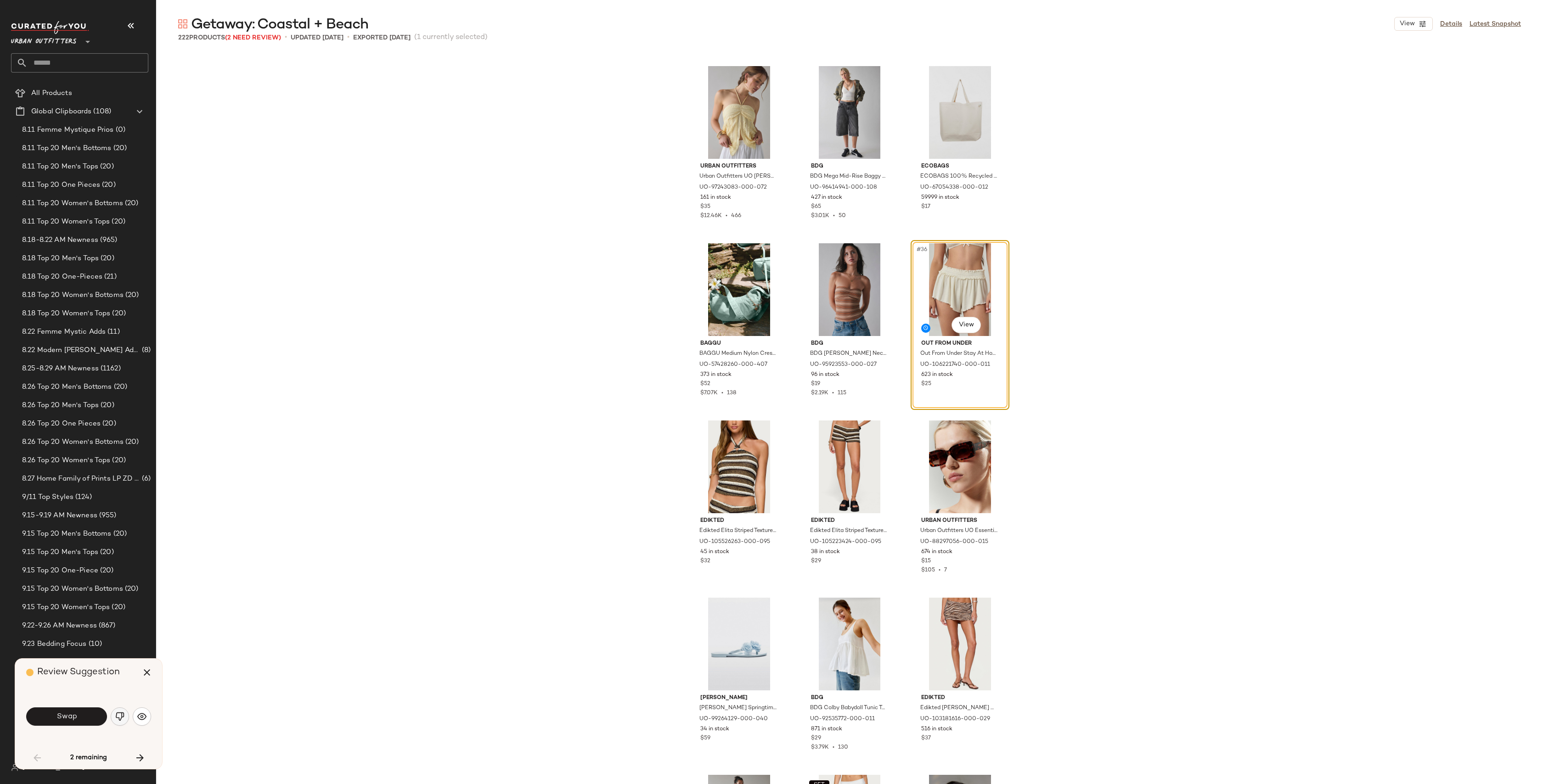
click at [118, 720] on img "button" at bounding box center [119, 716] width 9 height 9
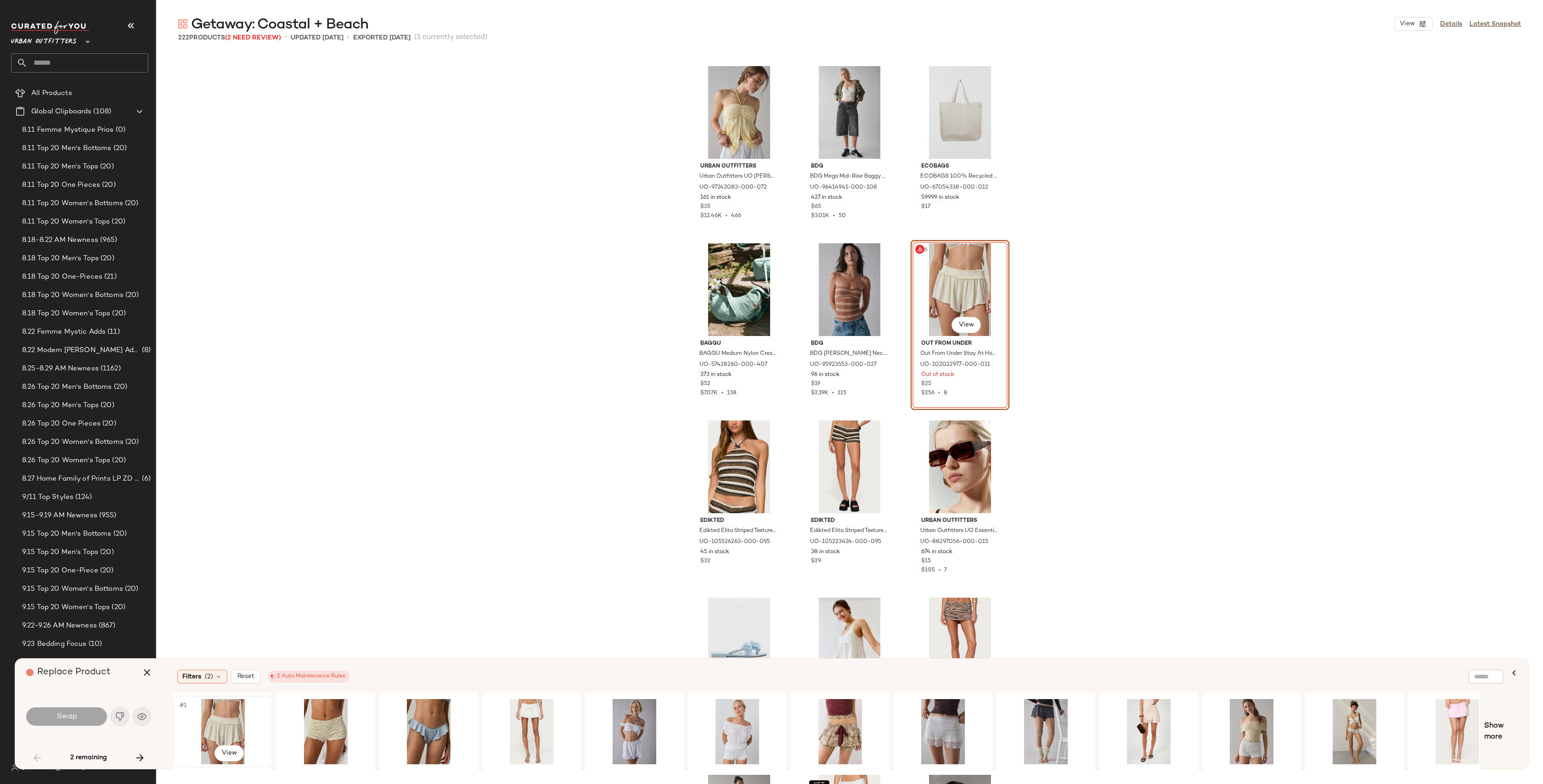
click at [206, 715] on div "#1 View" at bounding box center [223, 732] width 92 height 65
click at [55, 717] on button "Swap" at bounding box center [67, 716] width 81 height 18
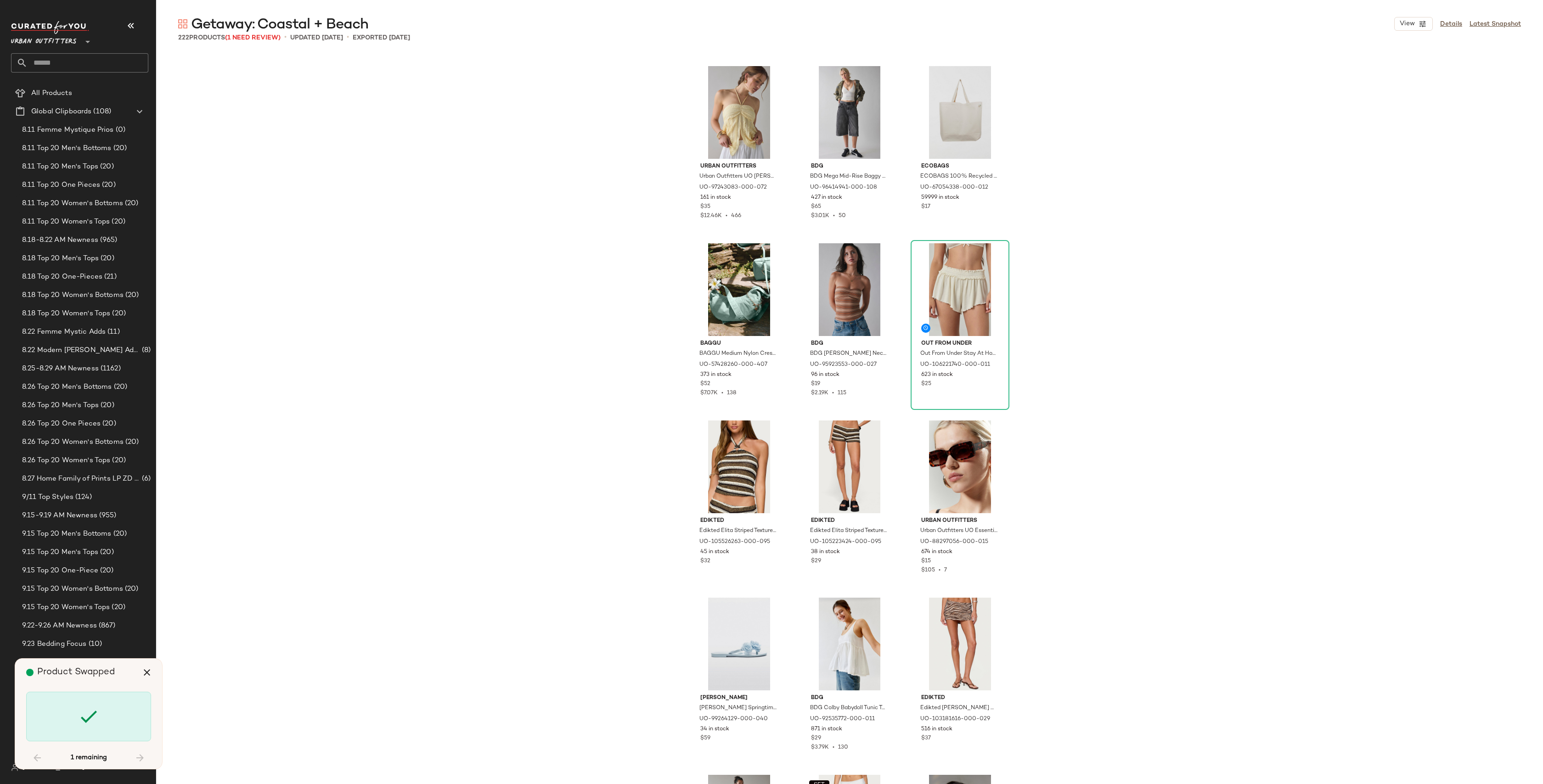
scroll to position [9036, 0]
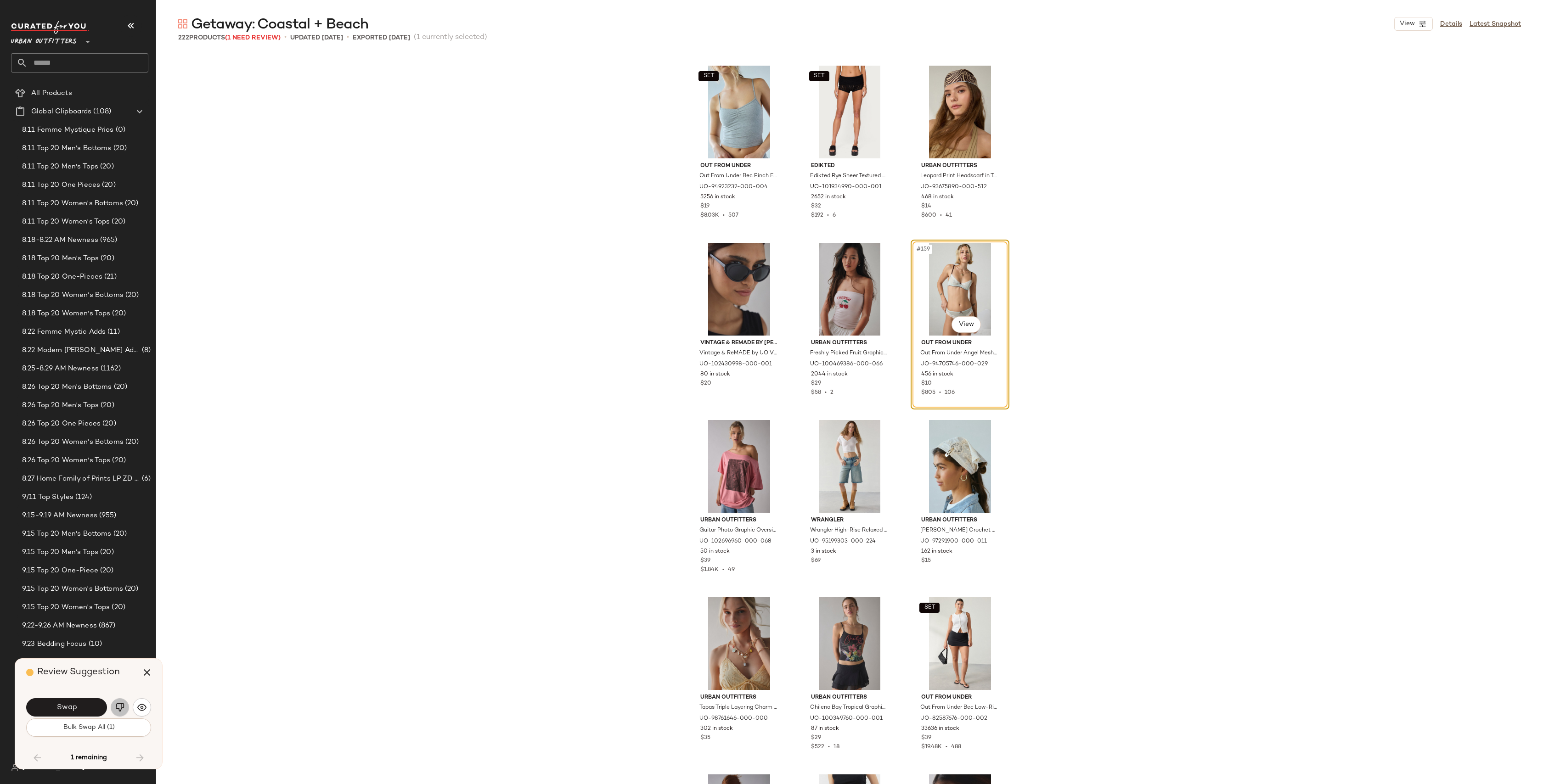
click at [124, 704] on img "button" at bounding box center [119, 707] width 9 height 9
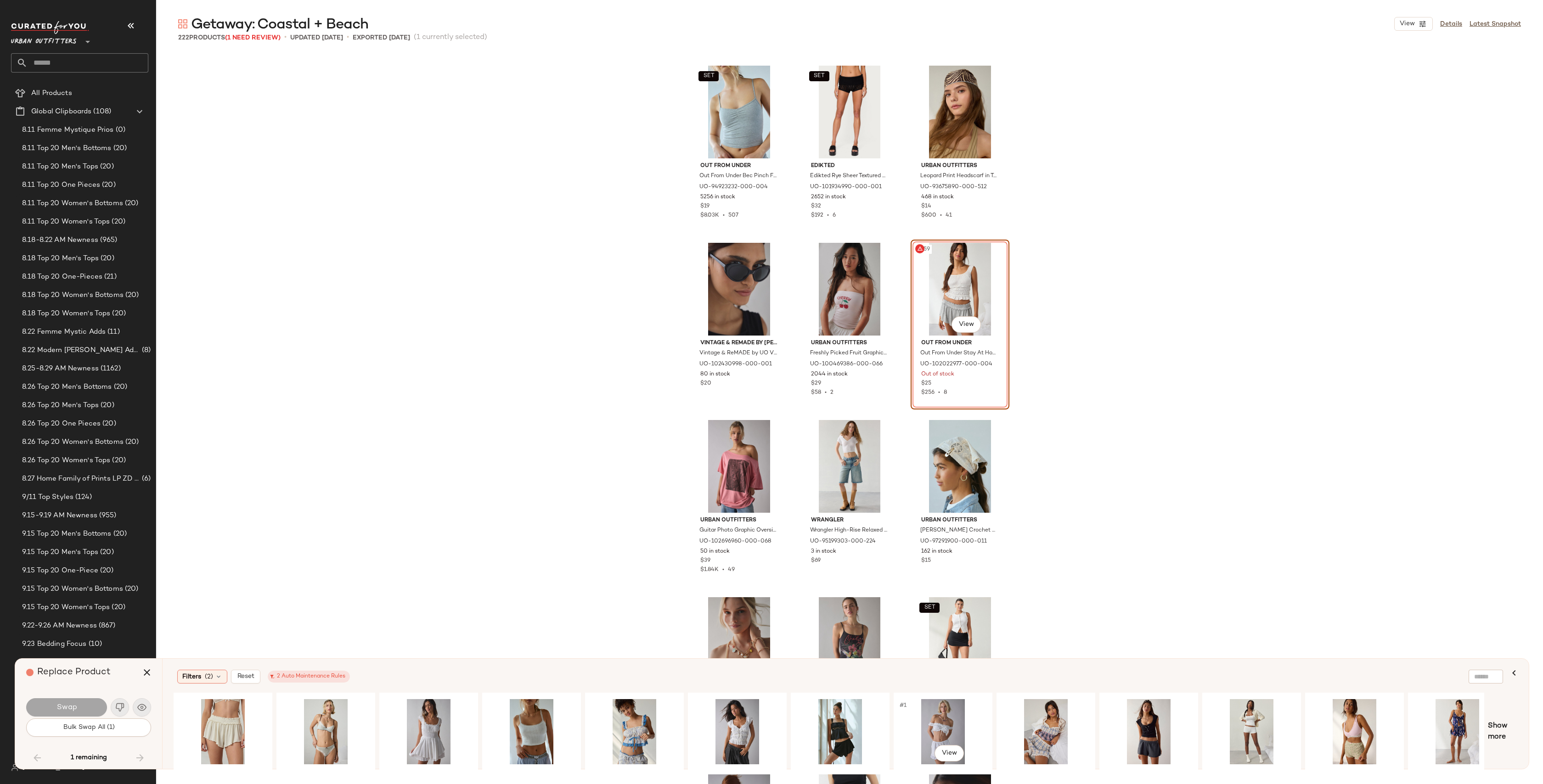
scroll to position [0, 434]
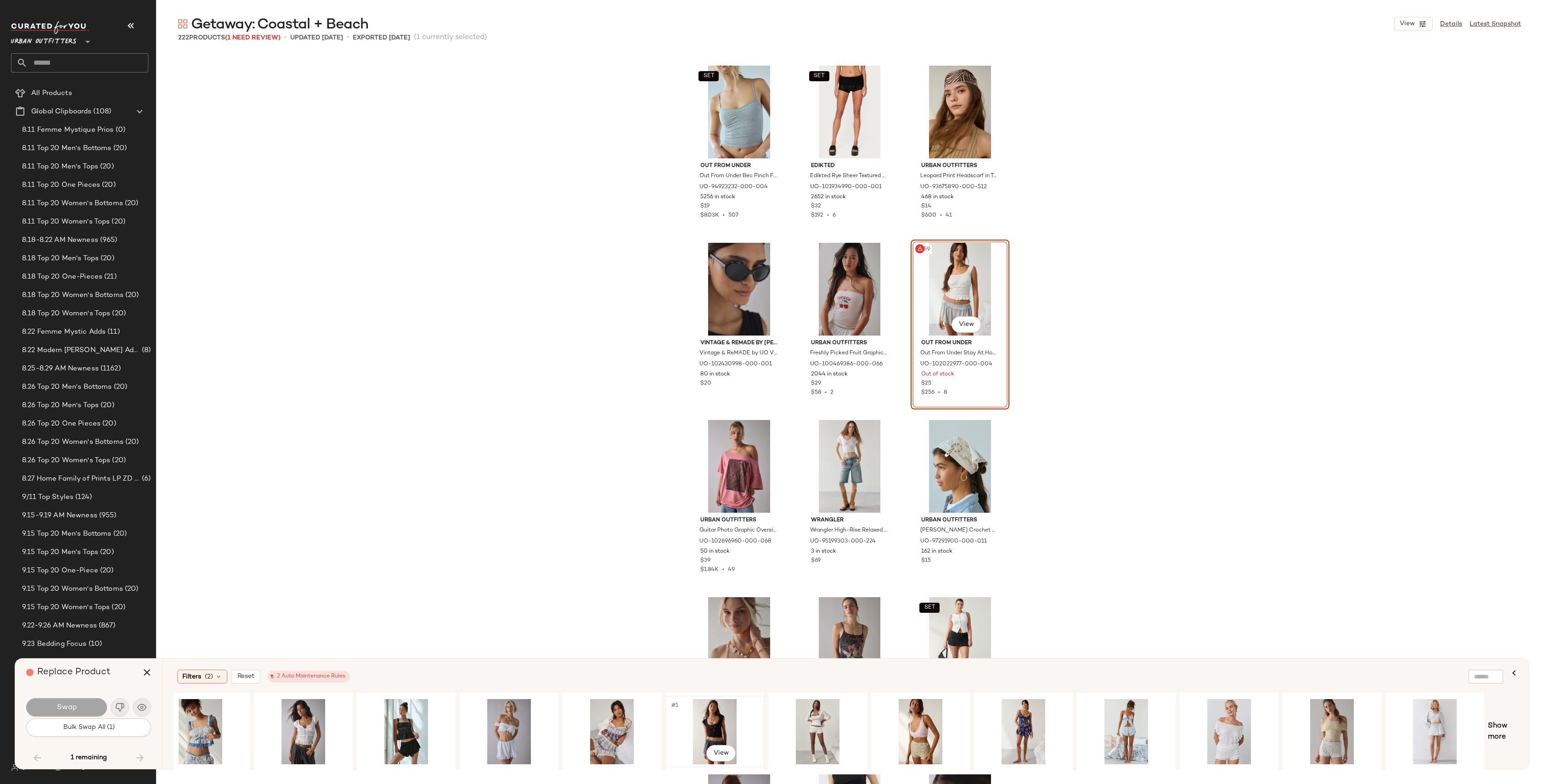
click at [707, 726] on div "#1 View" at bounding box center [714, 732] width 92 height 65
click at [1495, 732] on span "Show more" at bounding box center [1502, 732] width 29 height 22
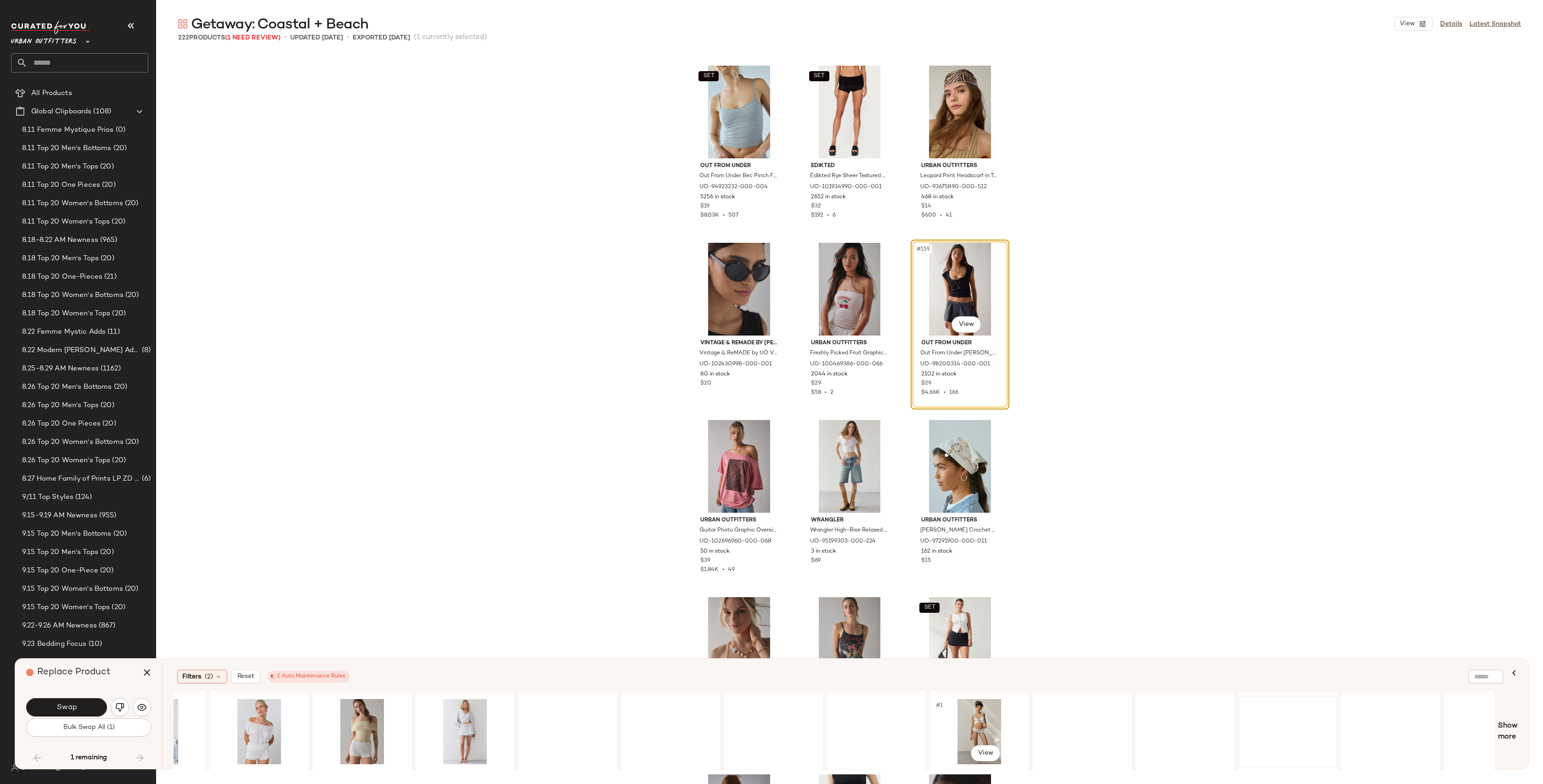
scroll to position [0, 1452]
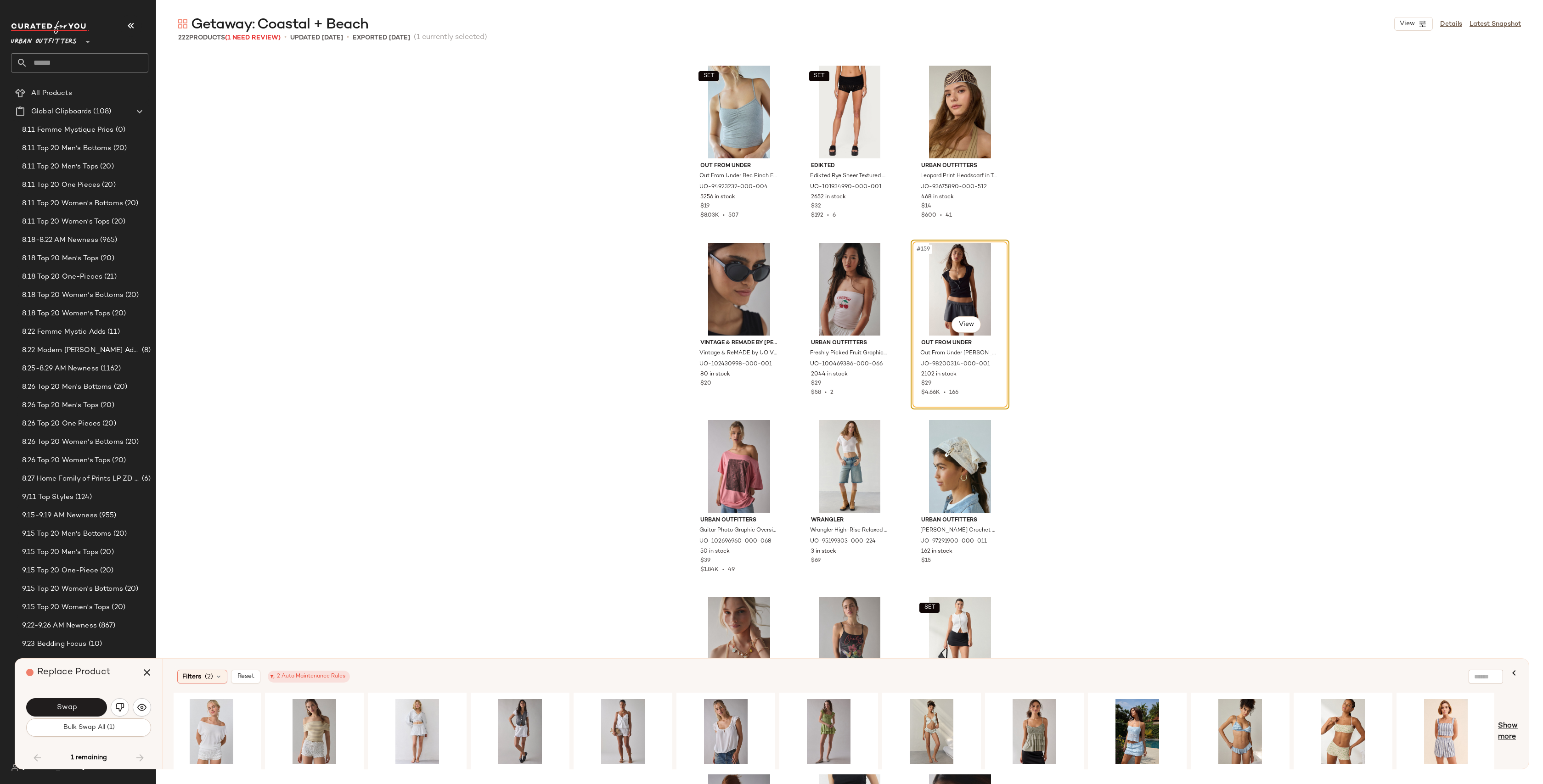
click at [1514, 729] on span "Show more" at bounding box center [1508, 732] width 20 height 22
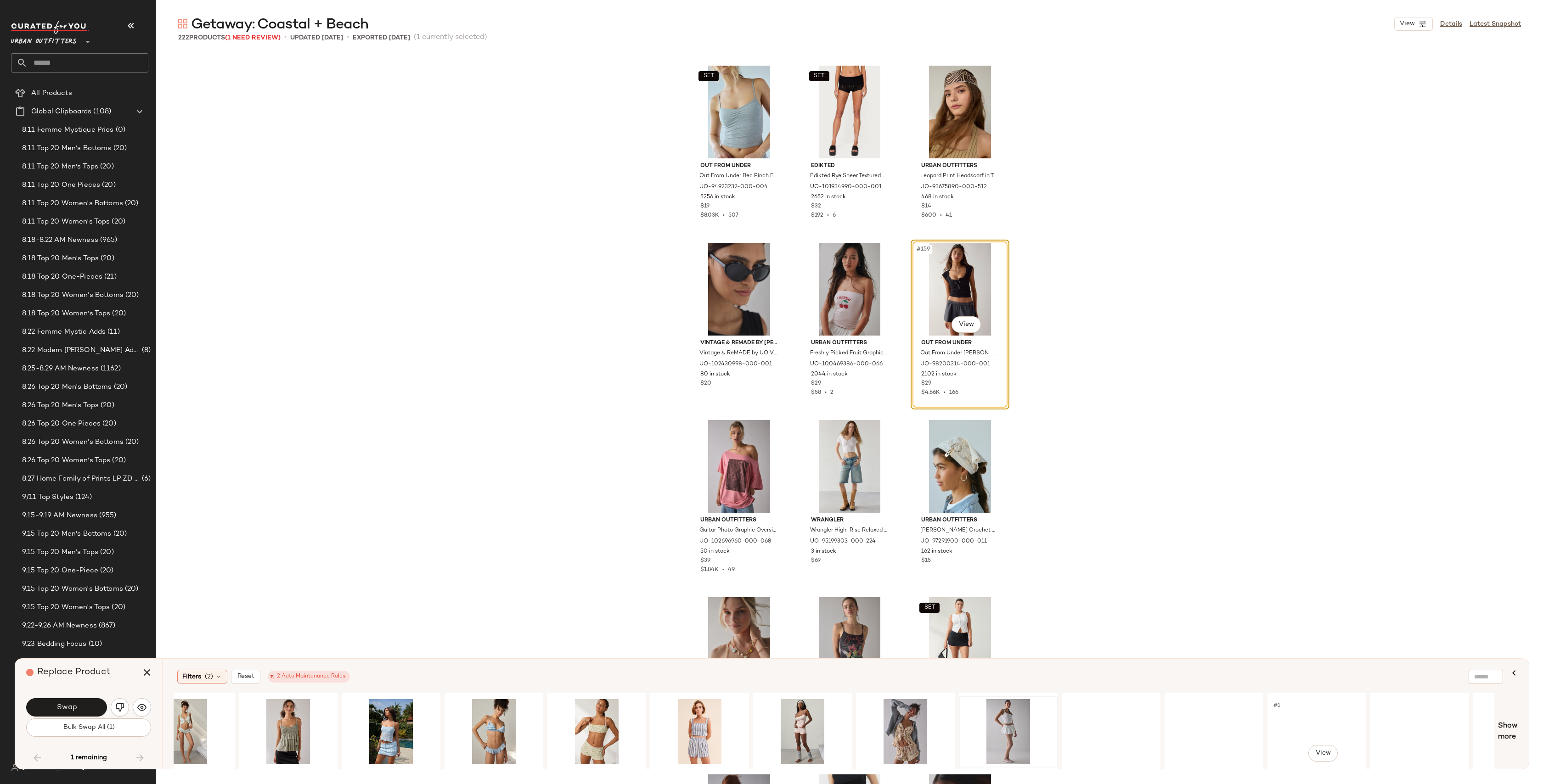
scroll to position [0, 2274]
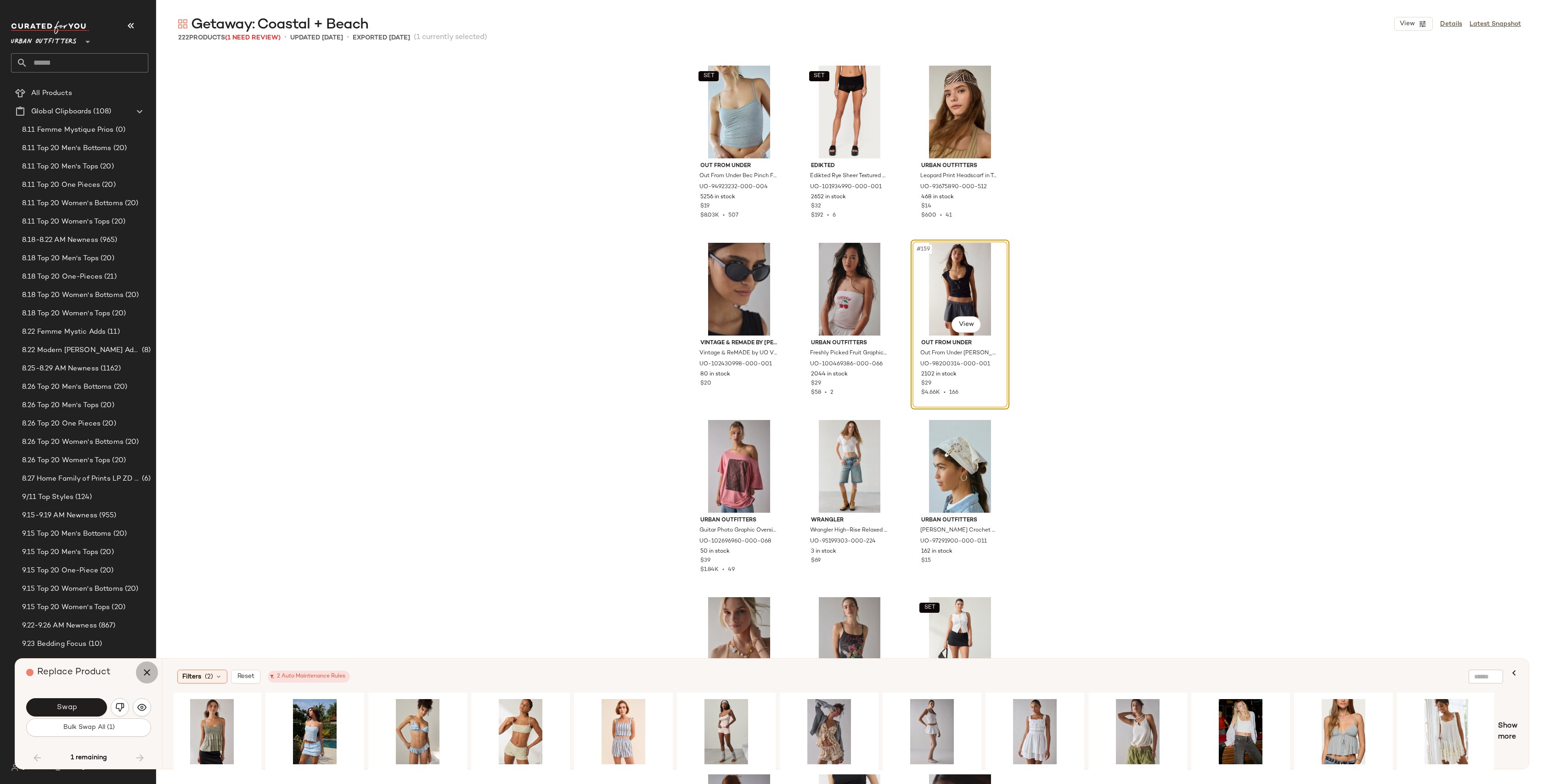
click at [145, 678] on icon "button" at bounding box center [147, 672] width 11 height 11
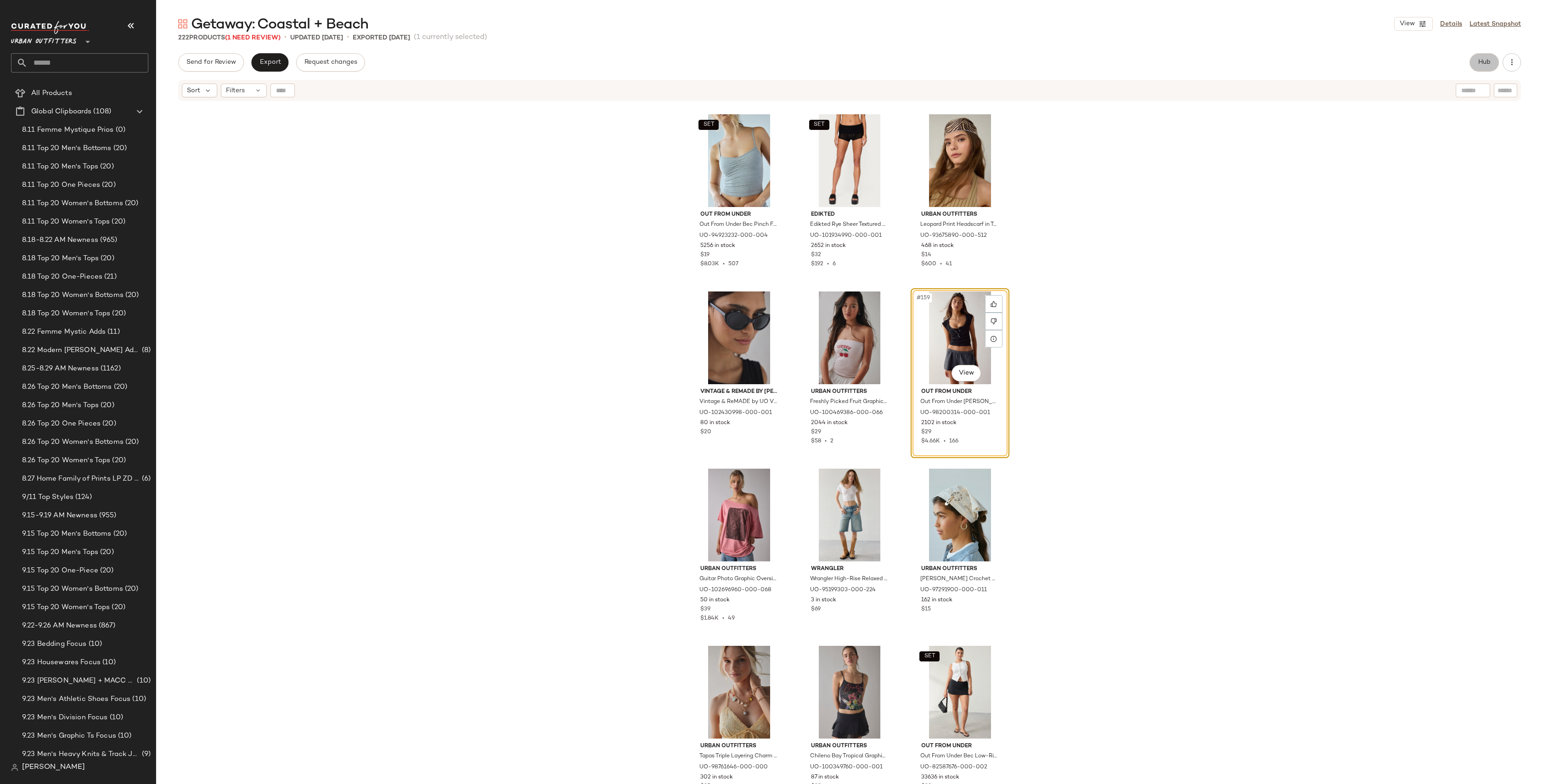
click at [1491, 65] on button "Hub" at bounding box center [1484, 62] width 29 height 18
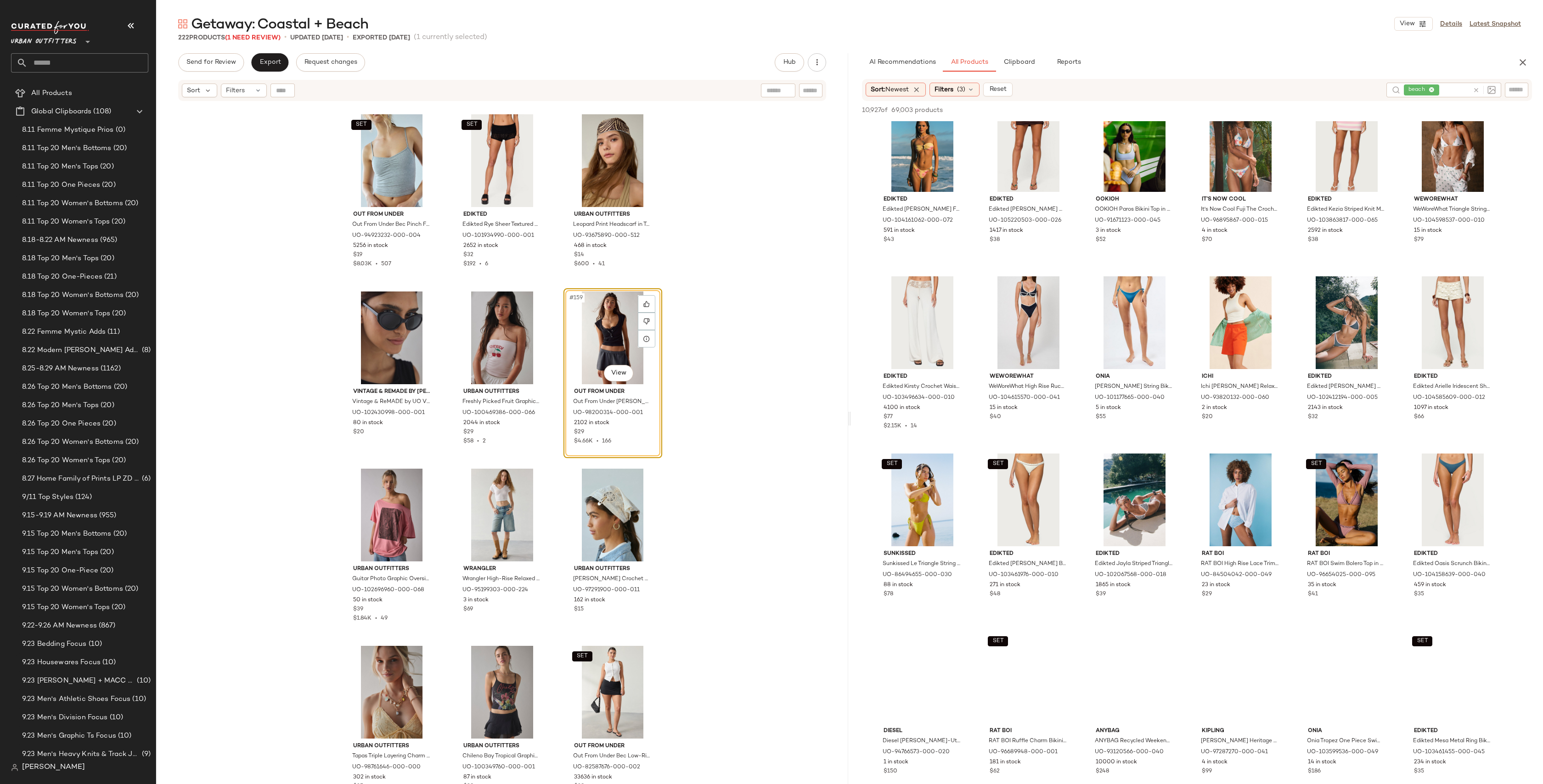
scroll to position [2911, 0]
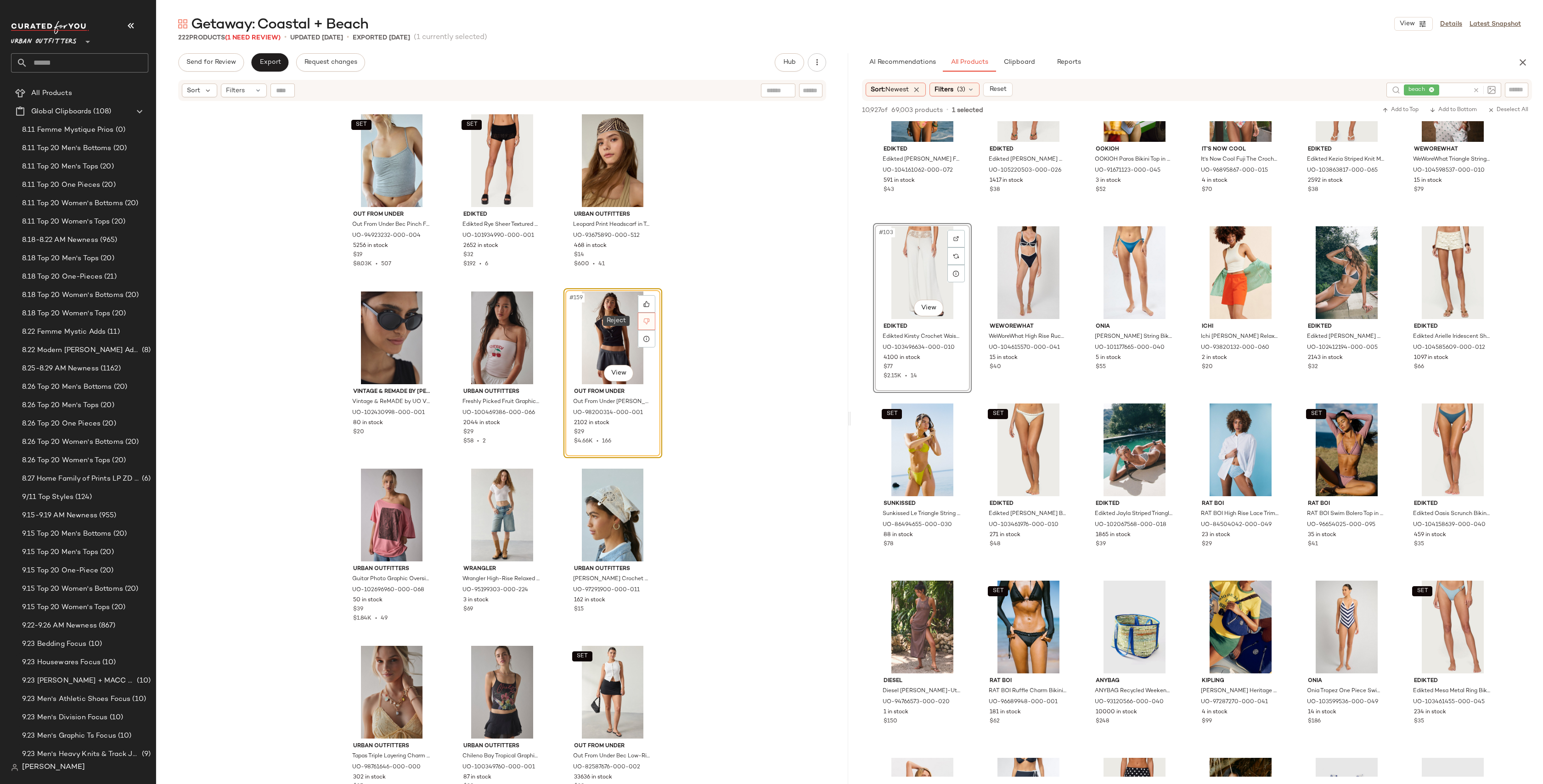
click at [647, 321] on div at bounding box center [647, 321] width 18 height 18
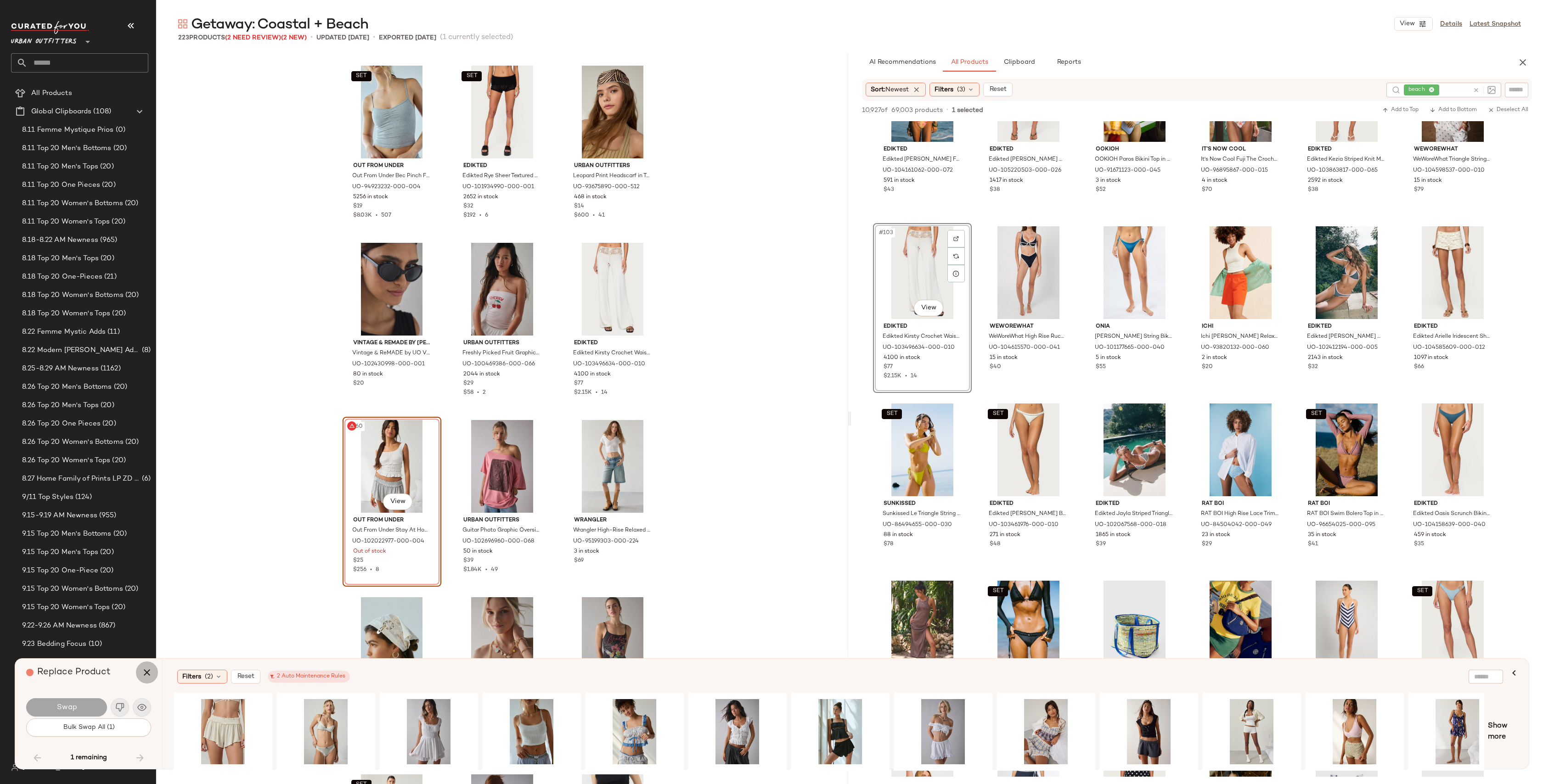
click at [147, 677] on icon "button" at bounding box center [147, 672] width 11 height 11
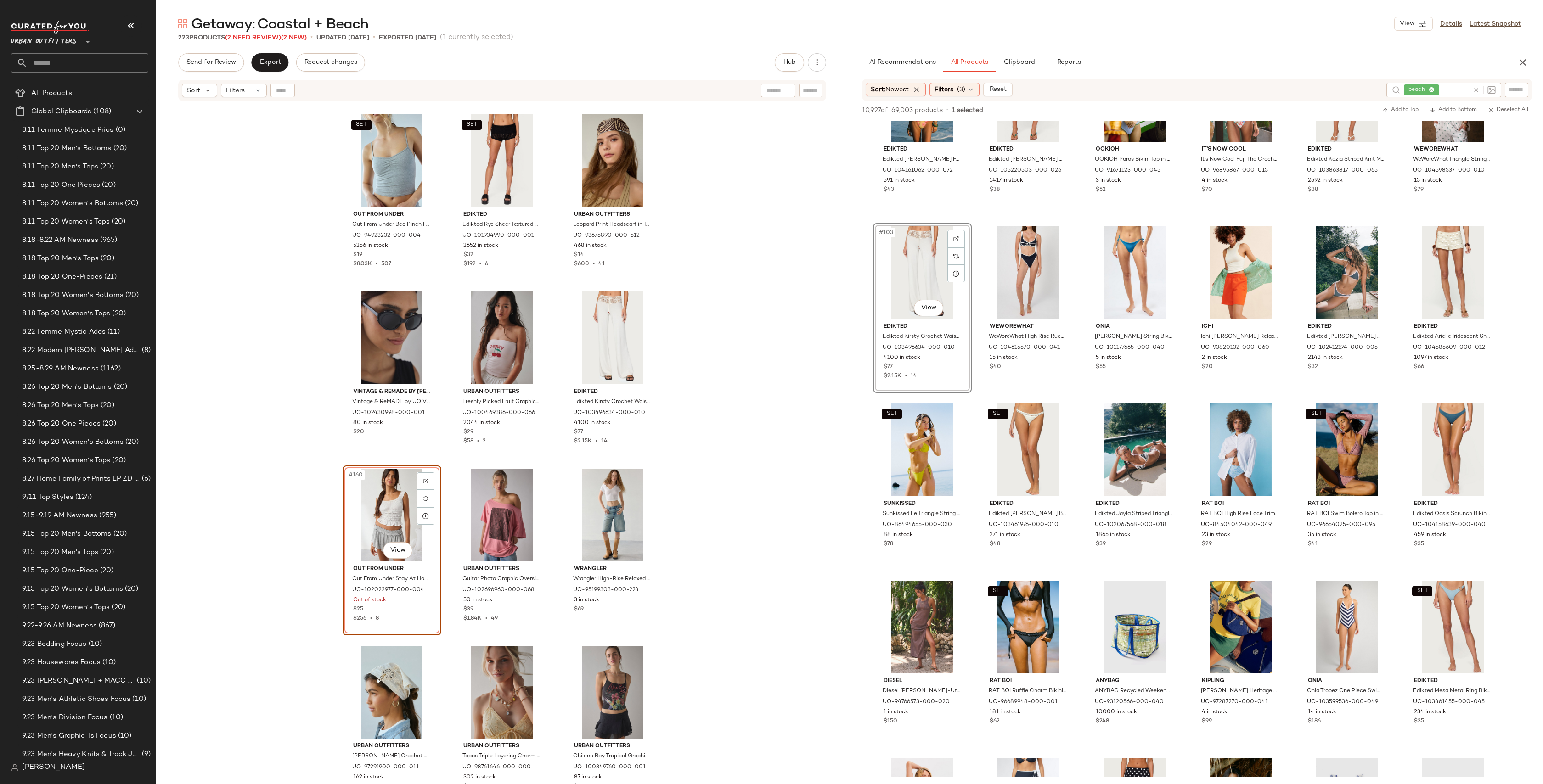
click at [388, 515] on div "#160 View" at bounding box center [391, 515] width 92 height 93
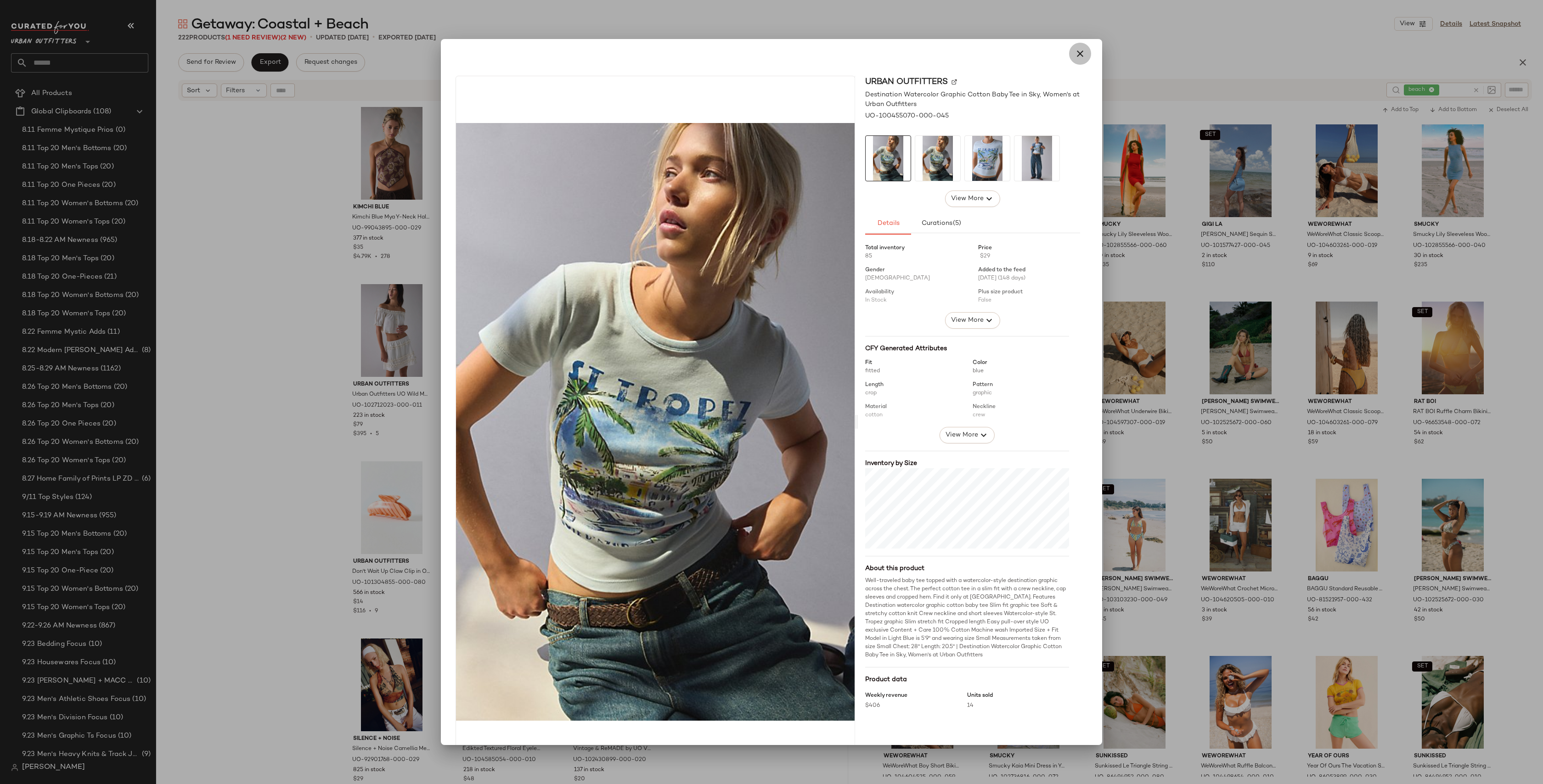
click at [1075, 53] on icon "button" at bounding box center [1080, 53] width 11 height 11
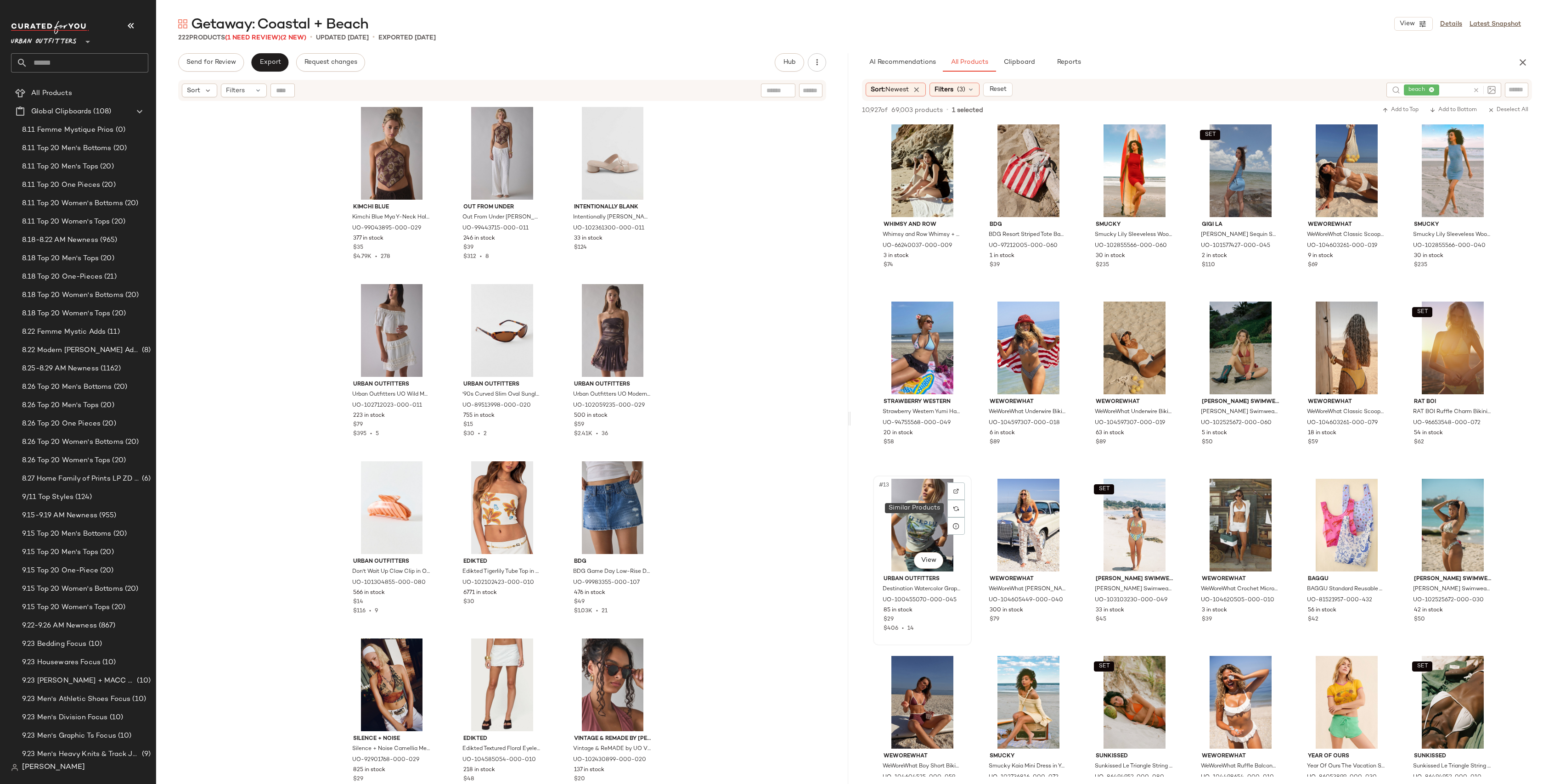
click at [963, 511] on div at bounding box center [956, 508] width 18 height 18
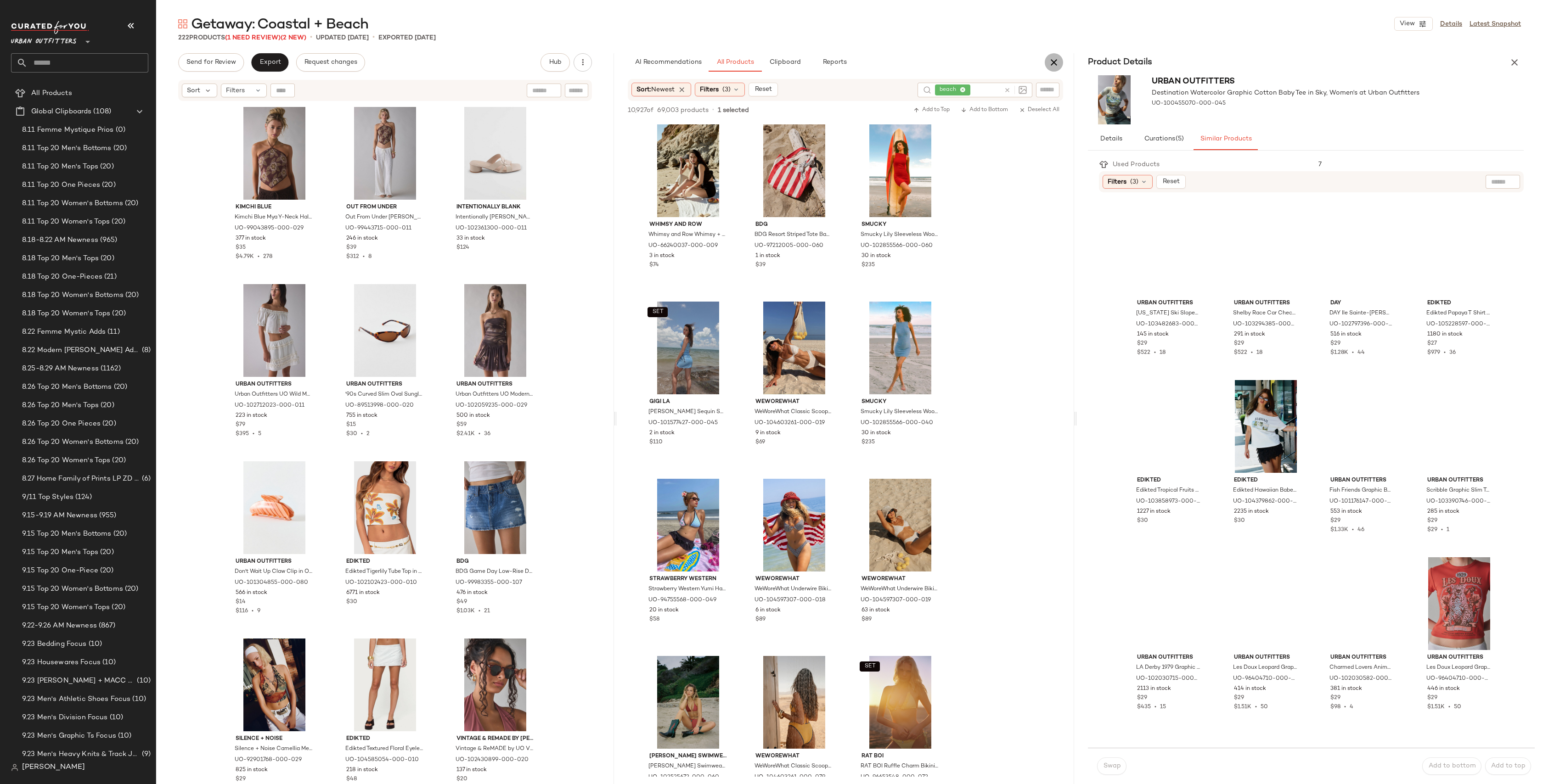
click at [1056, 69] on button "button" at bounding box center [1053, 62] width 18 height 18
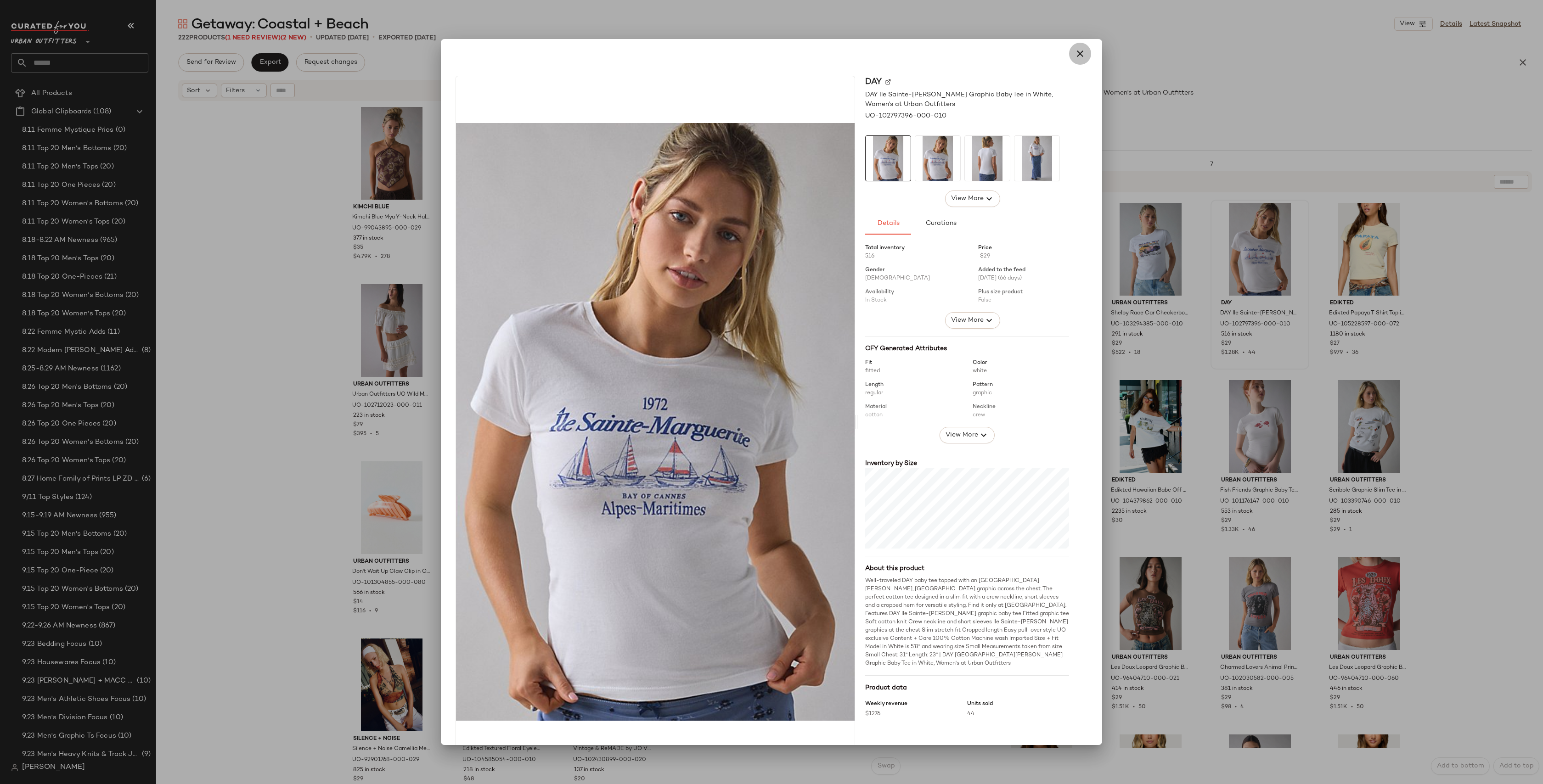
click at [1079, 48] on icon "button" at bounding box center [1080, 53] width 11 height 11
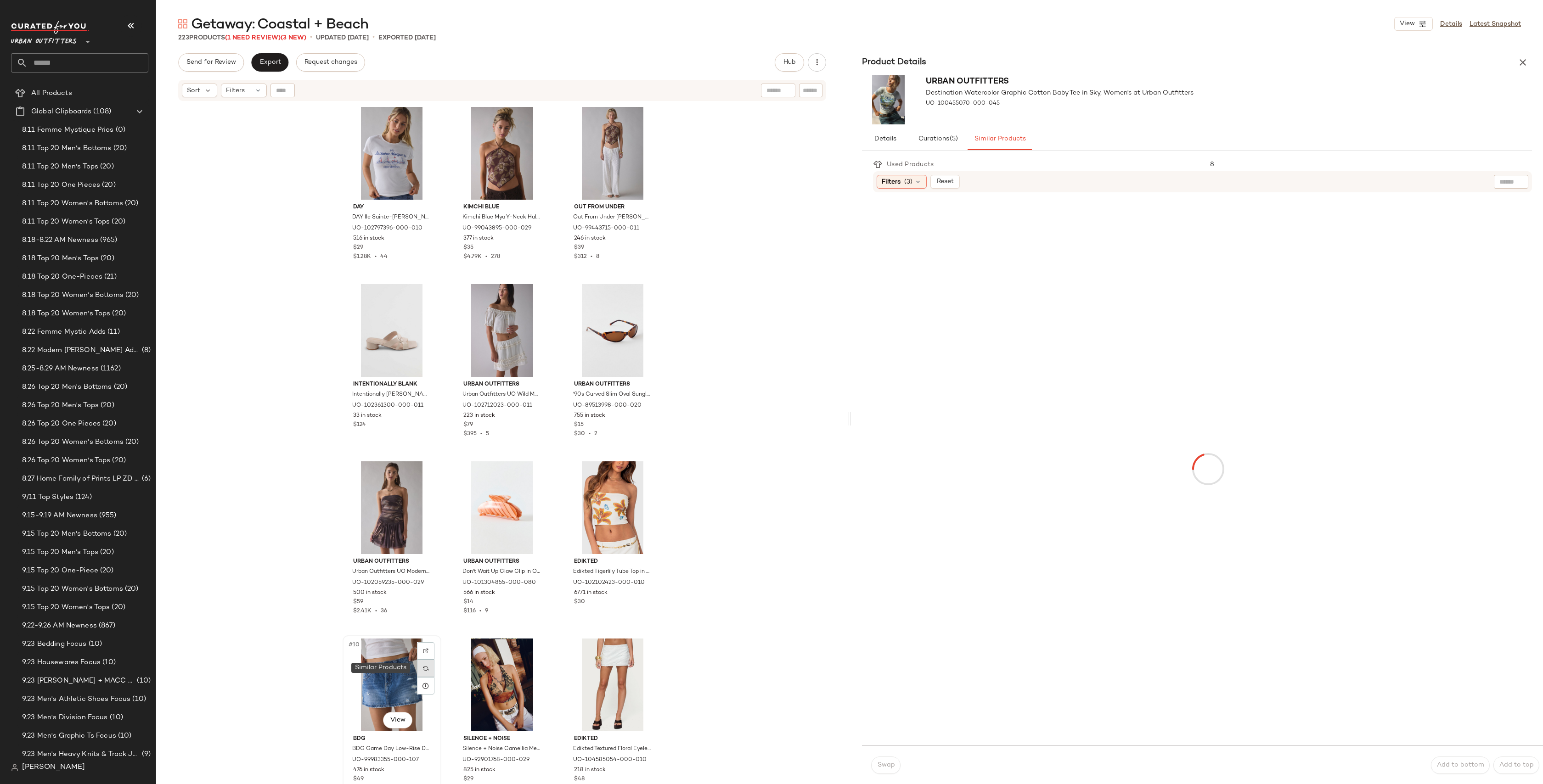
click at [427, 664] on div at bounding box center [426, 668] width 18 height 18
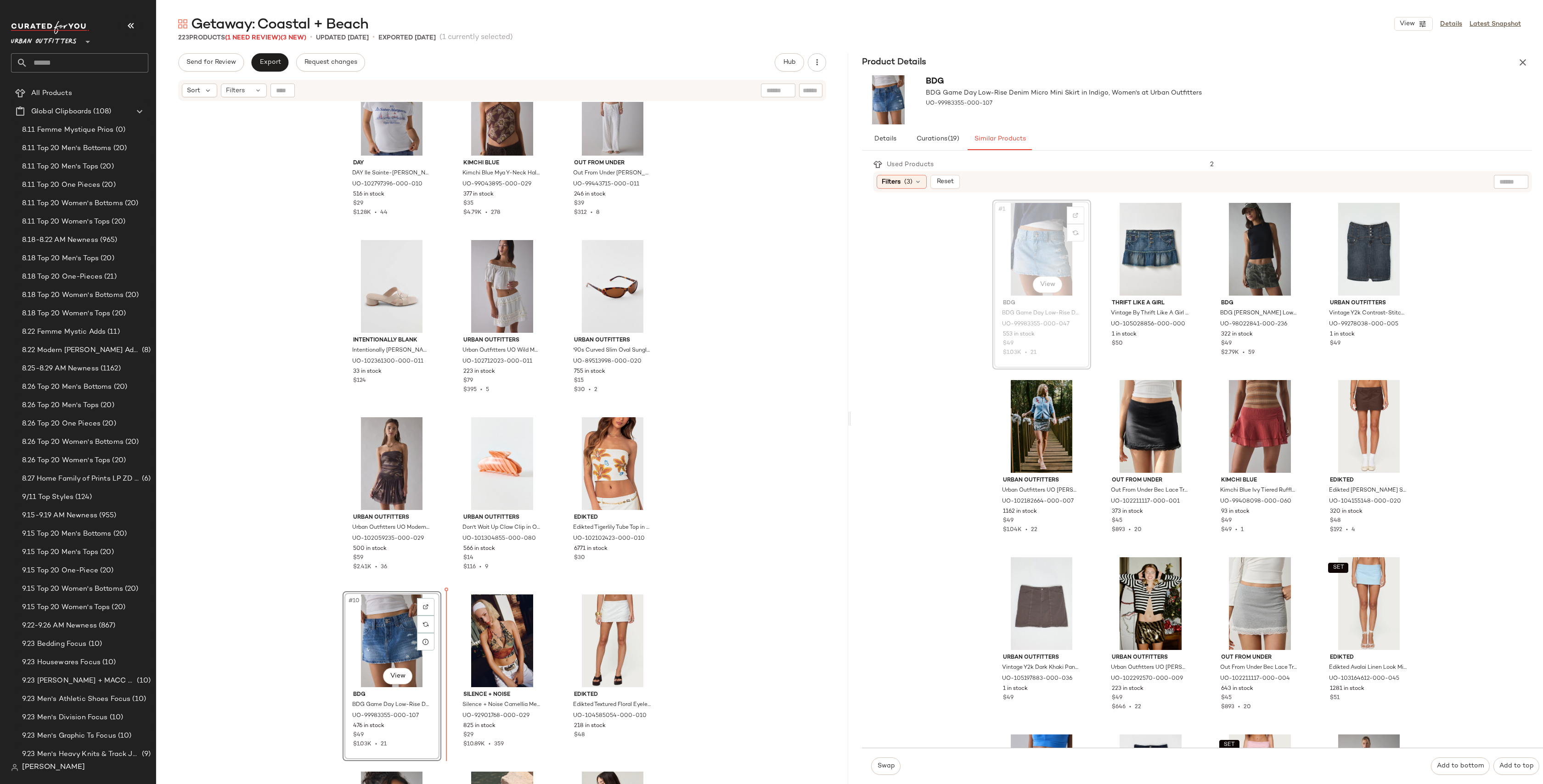
scroll to position [44, 0]
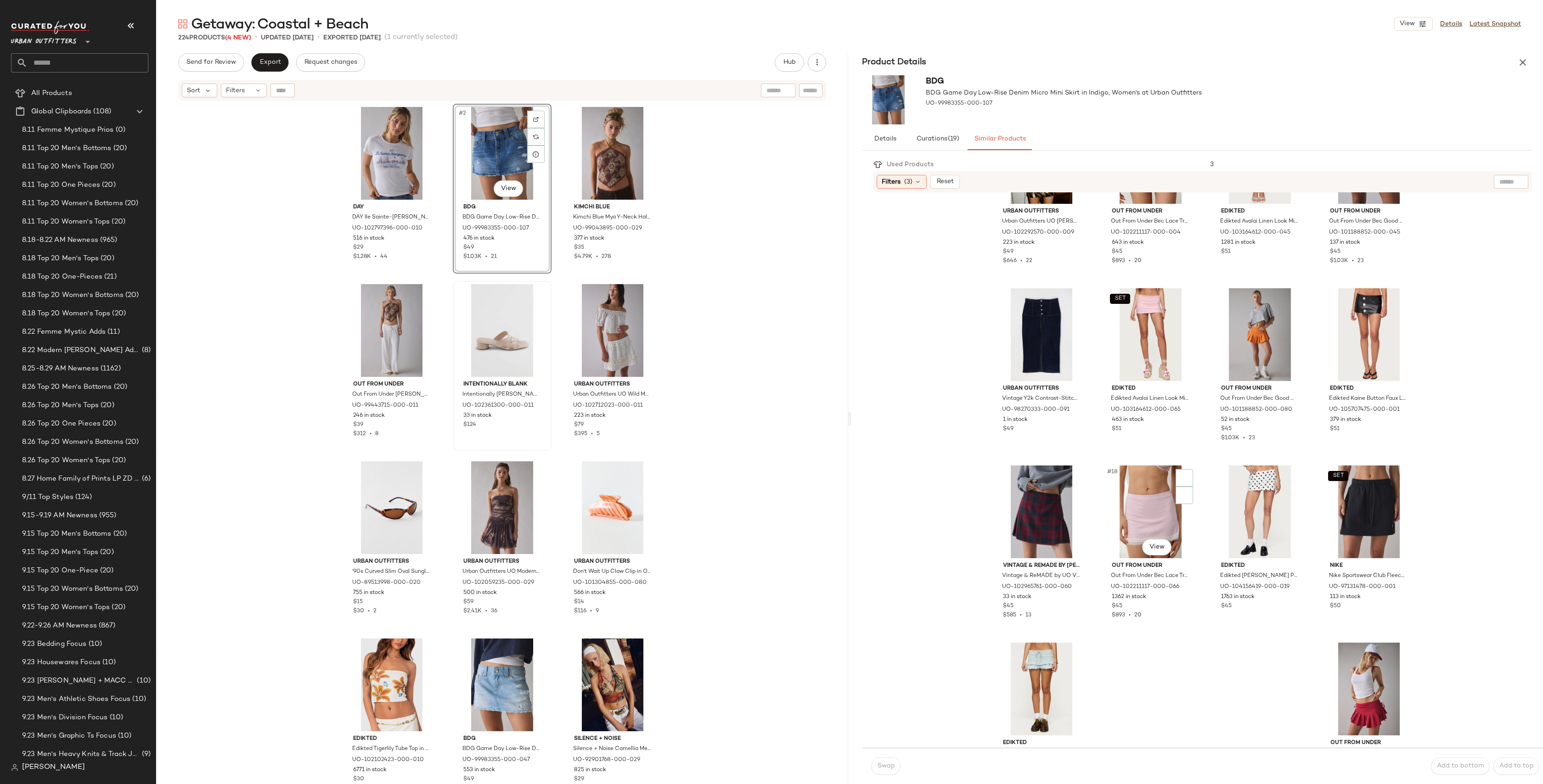
scroll to position [452, 0]
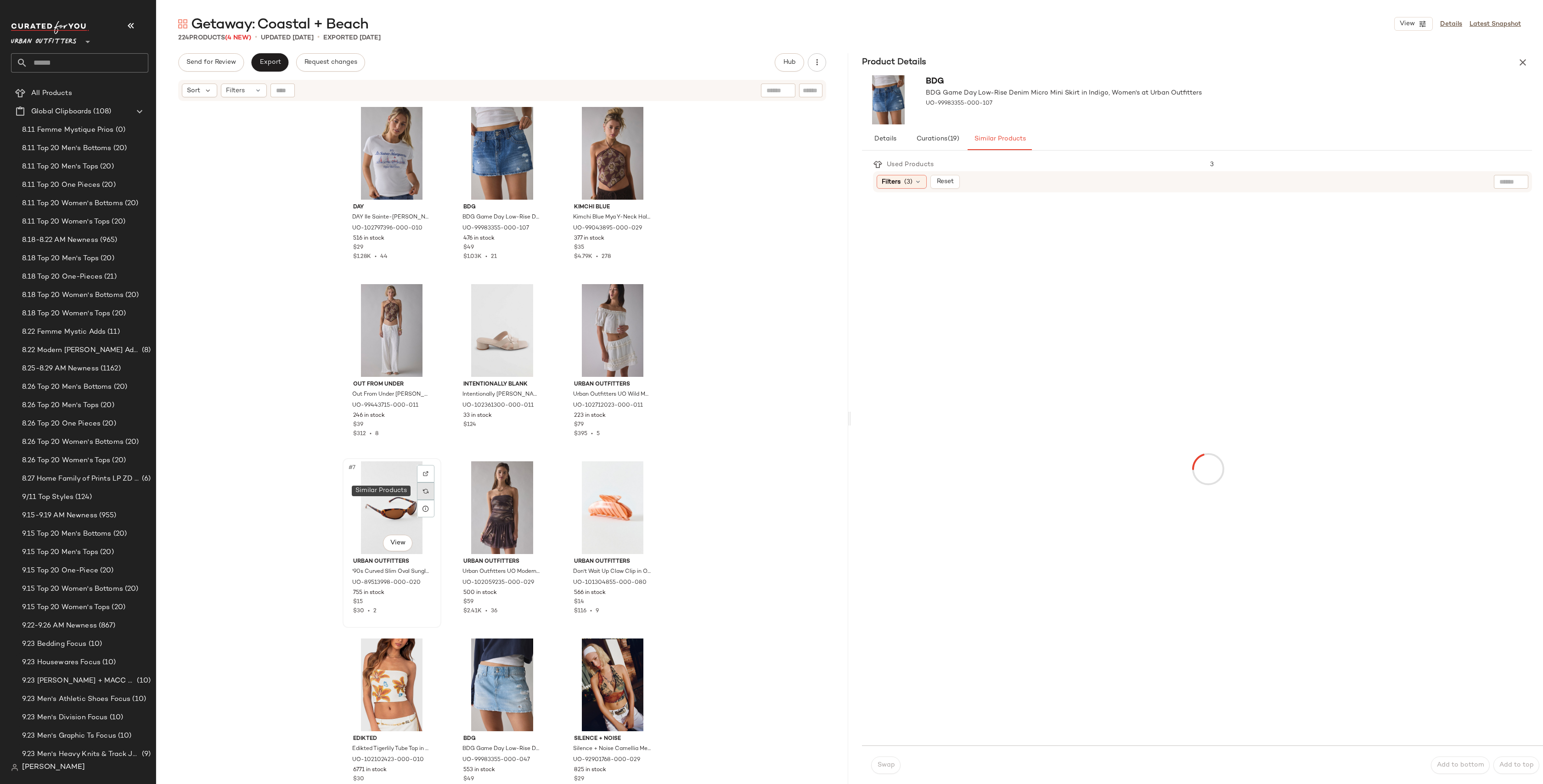
click at [417, 490] on div at bounding box center [426, 491] width 18 height 18
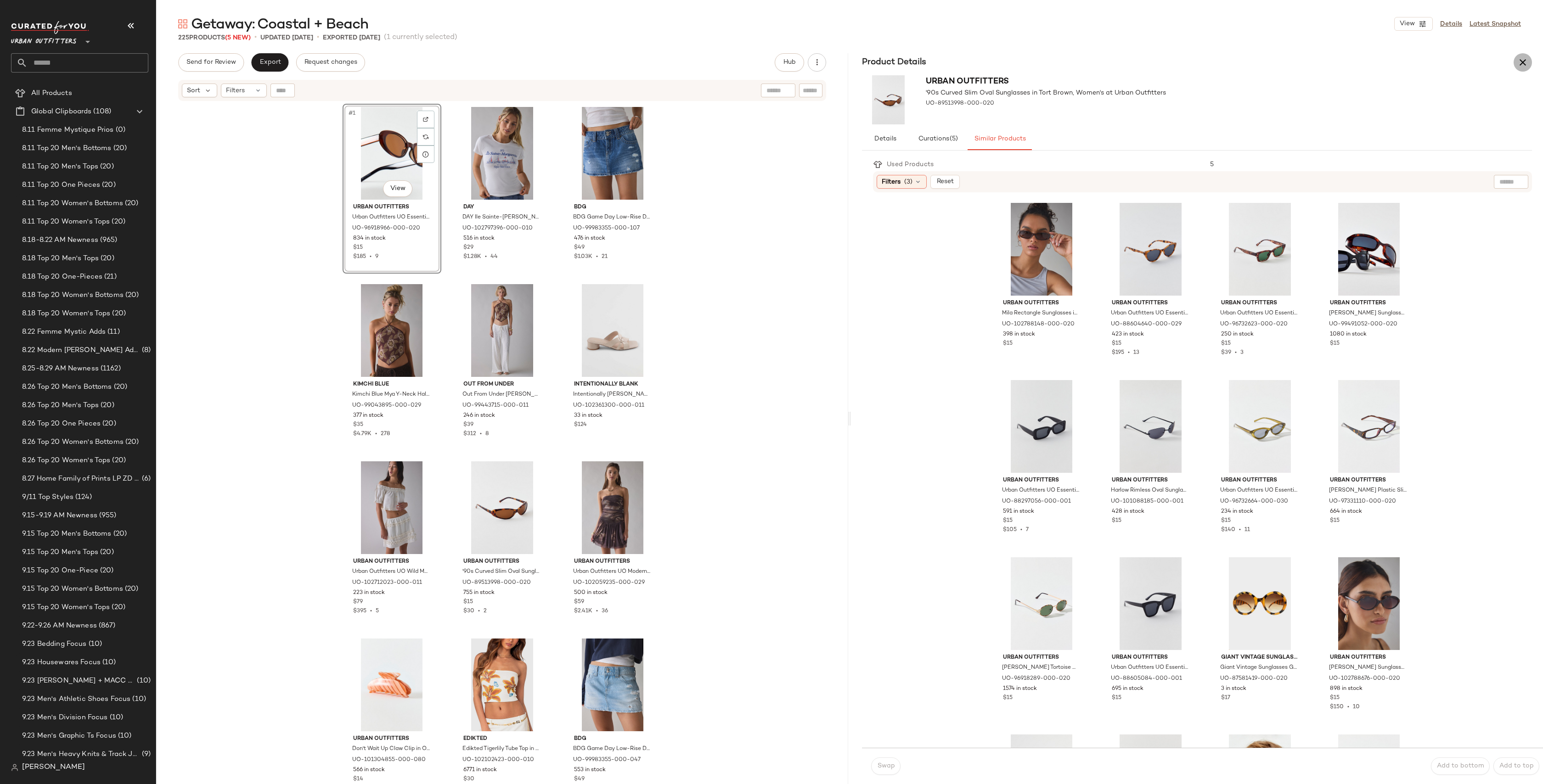
click at [1528, 60] on button "button" at bounding box center [1522, 62] width 18 height 18
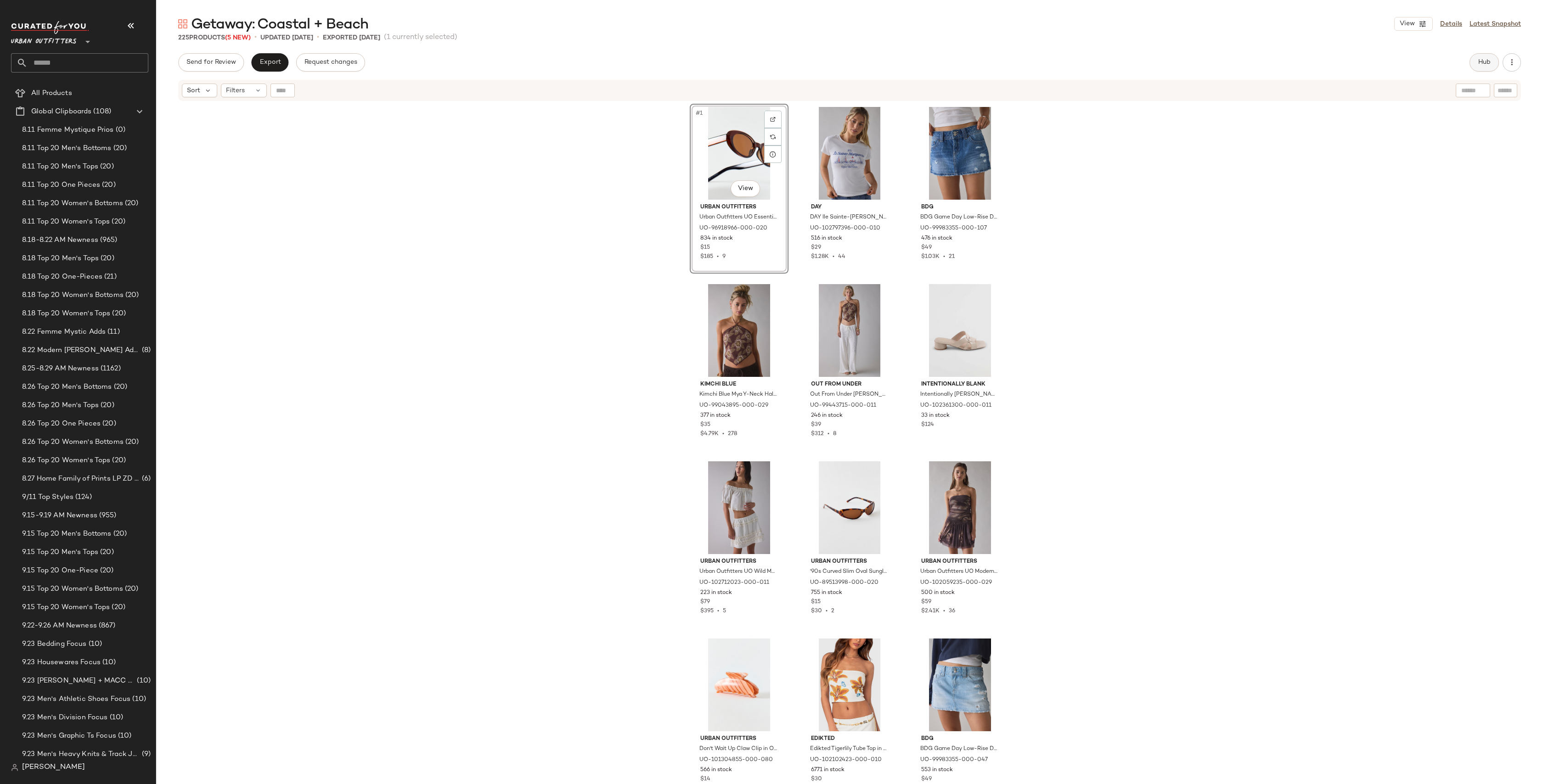
click at [1486, 59] on span "Hub" at bounding box center [1484, 63] width 13 height 7
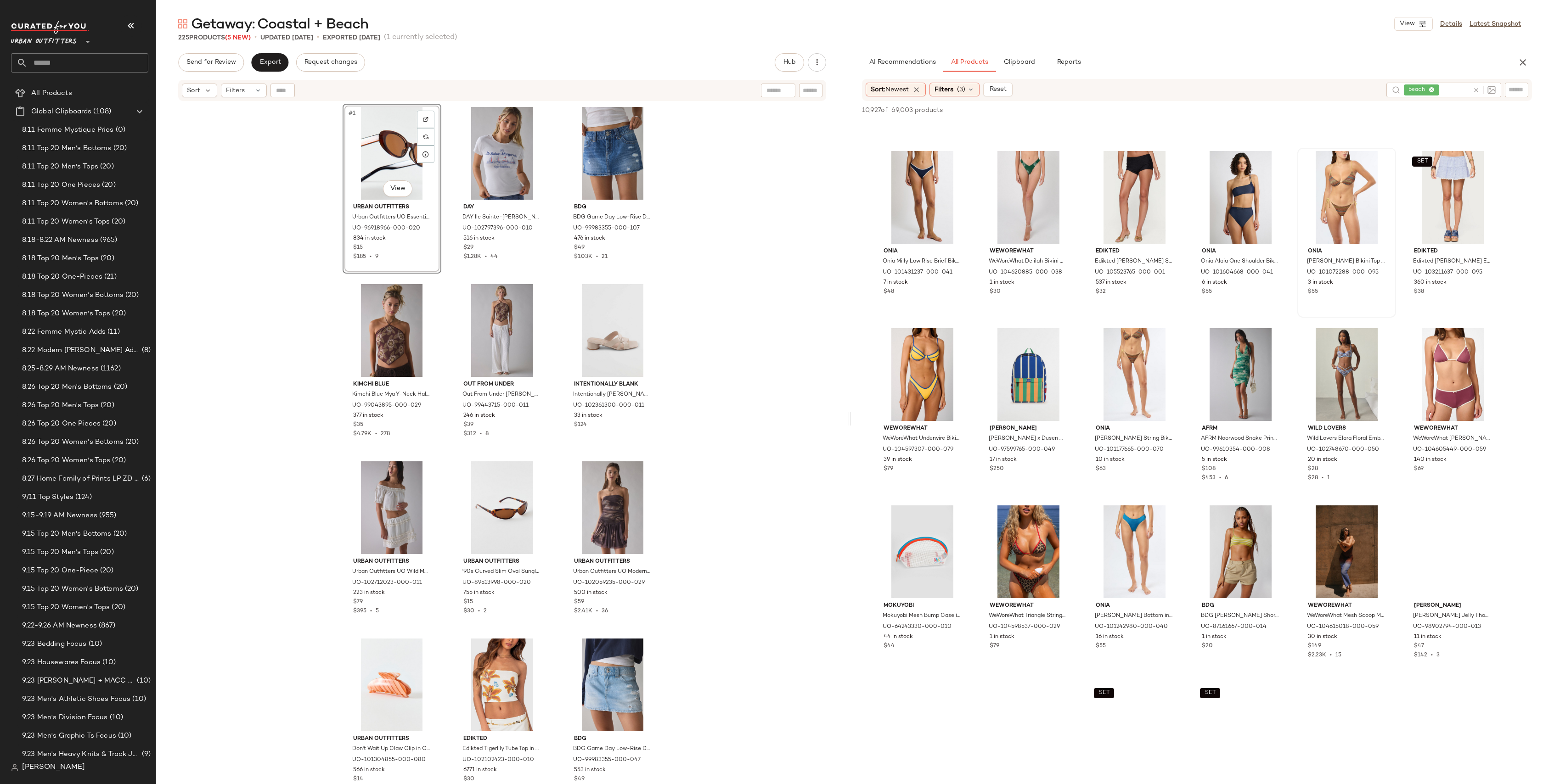
scroll to position [10065, 0]
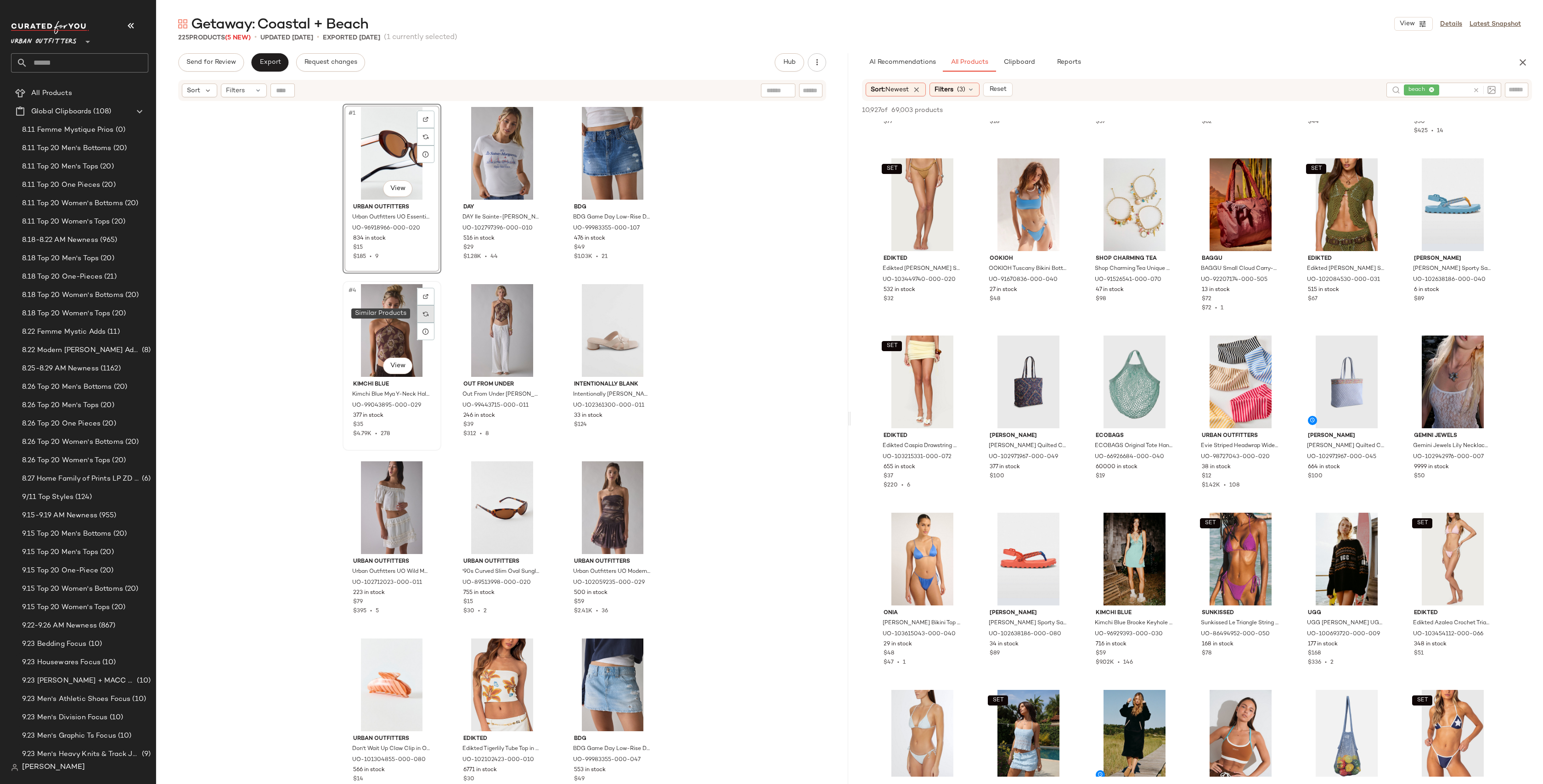
click at [417, 311] on div at bounding box center [426, 314] width 18 height 18
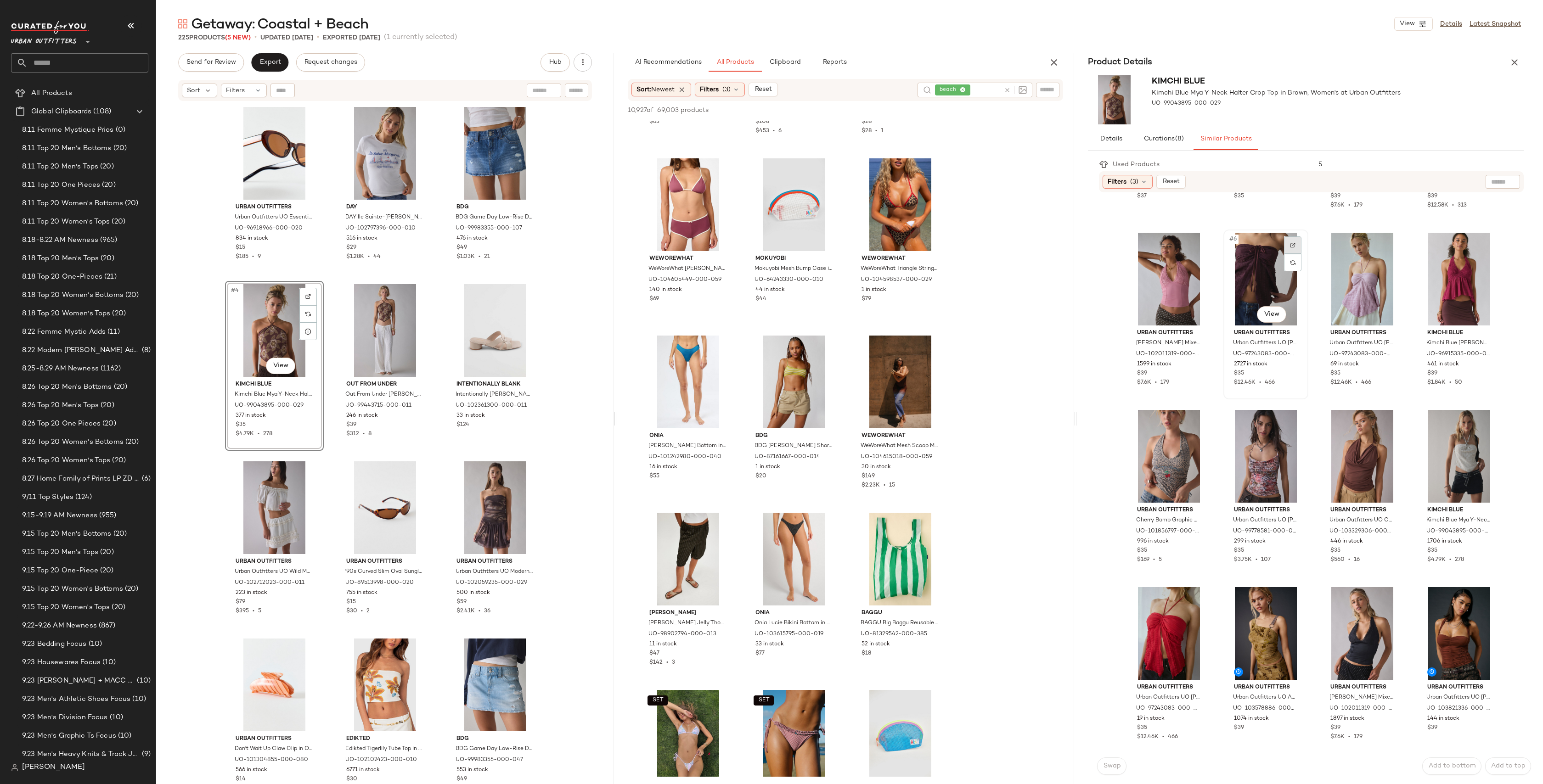
scroll to position [150, 0]
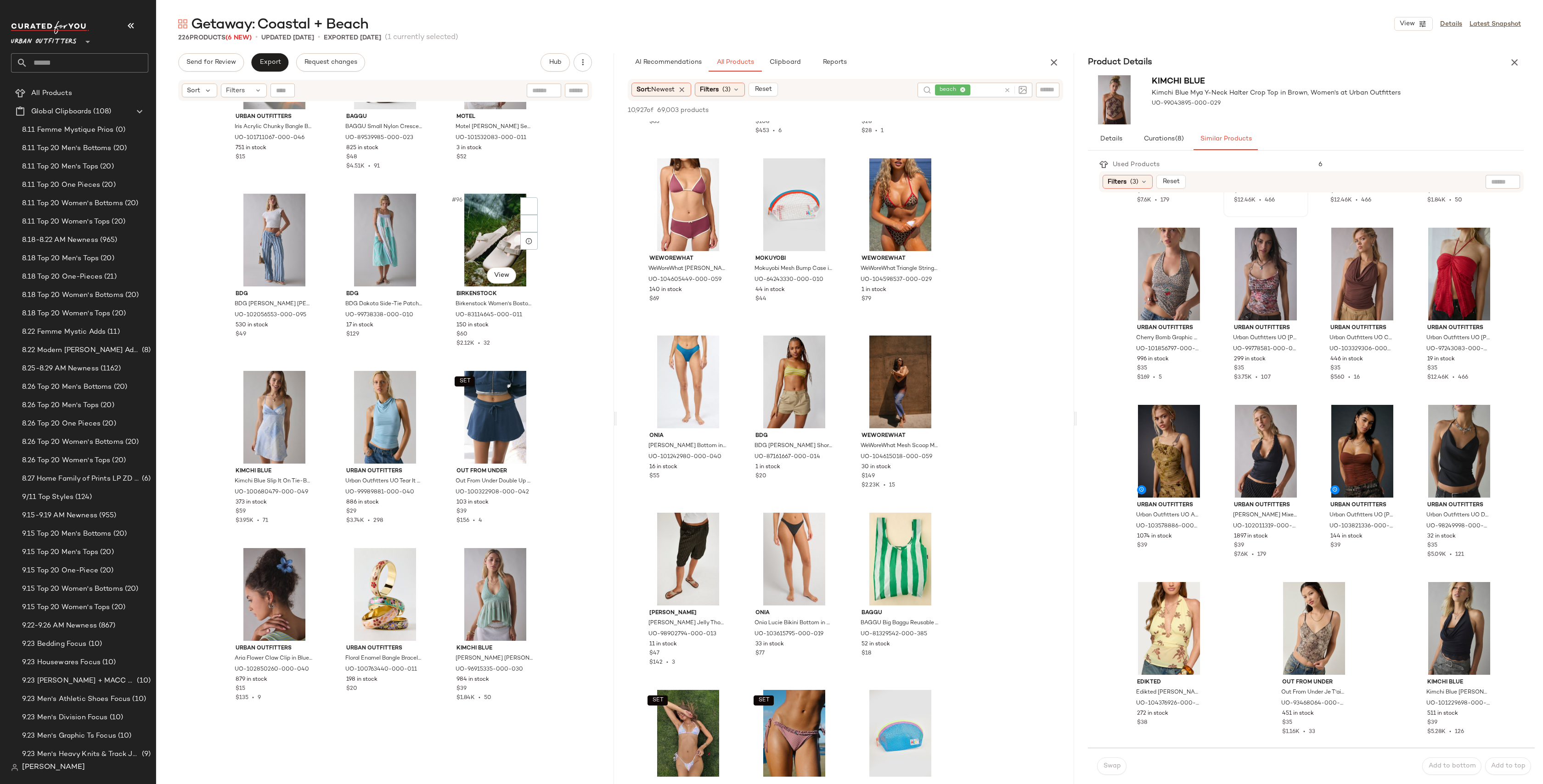
scroll to position [5781, 0]
